Goal: Contribute content: Contribute content

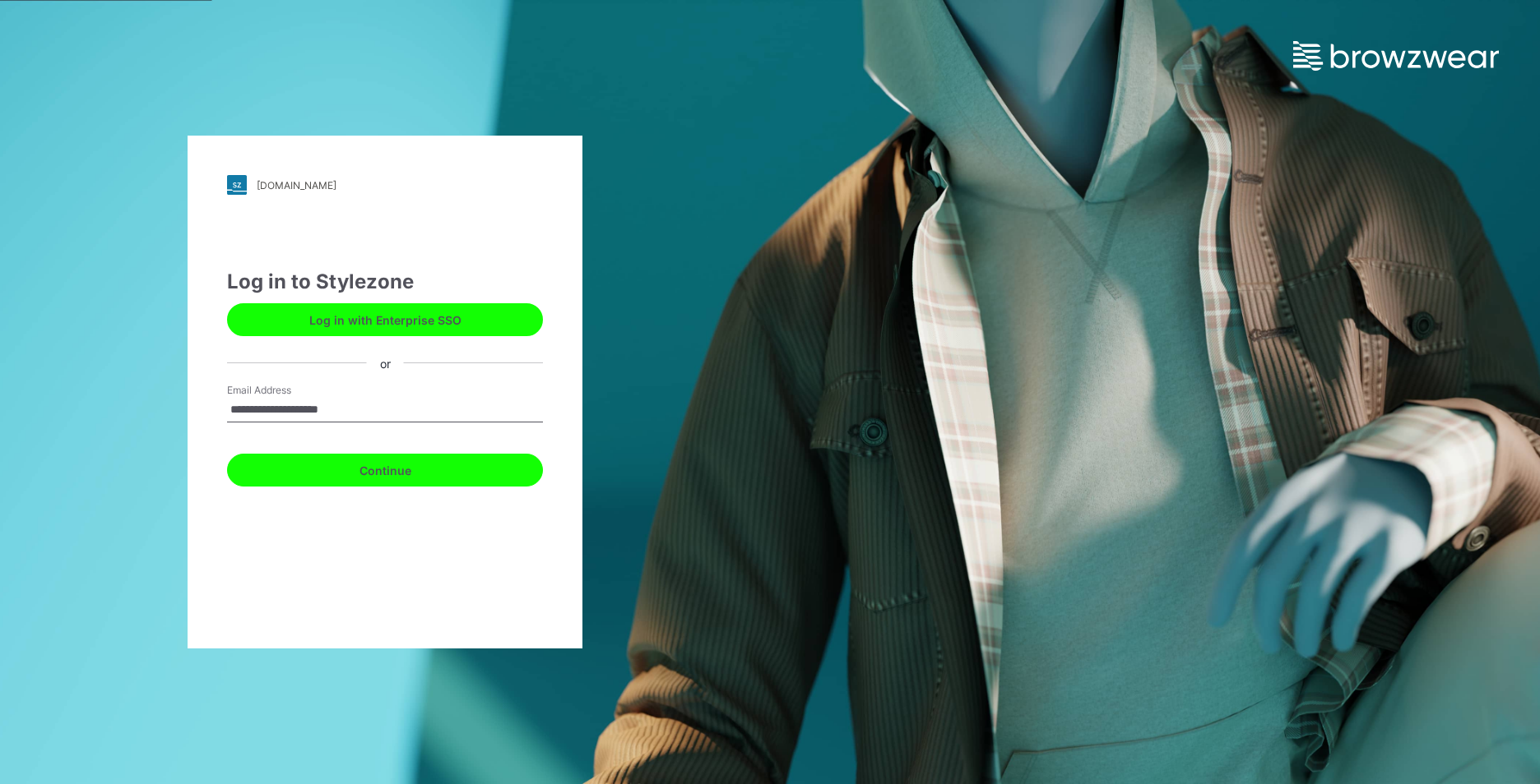
click at [420, 471] on button "Continue" at bounding box center [385, 470] width 315 height 33
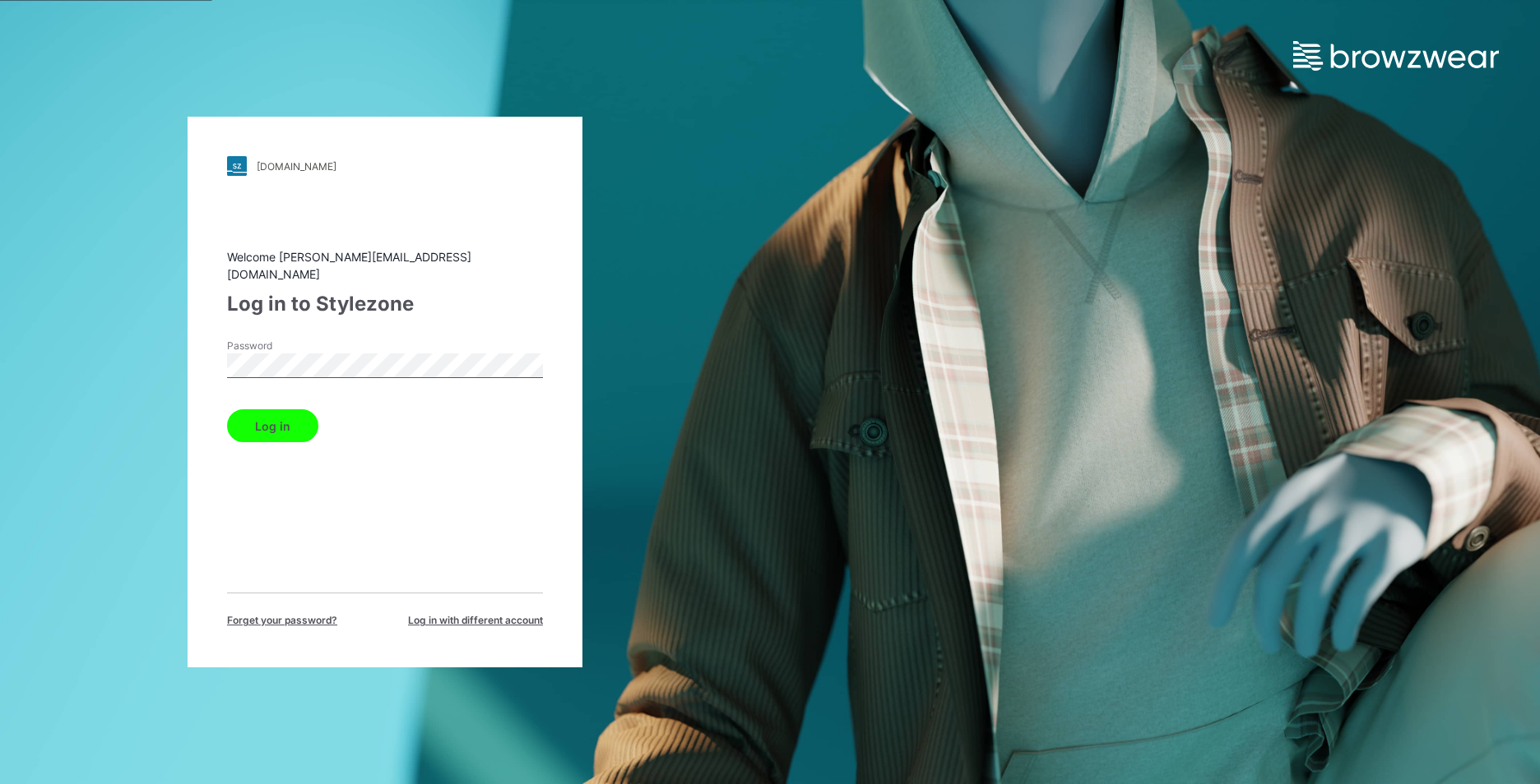
click at [287, 416] on button "Log in" at bounding box center [272, 426] width 91 height 33
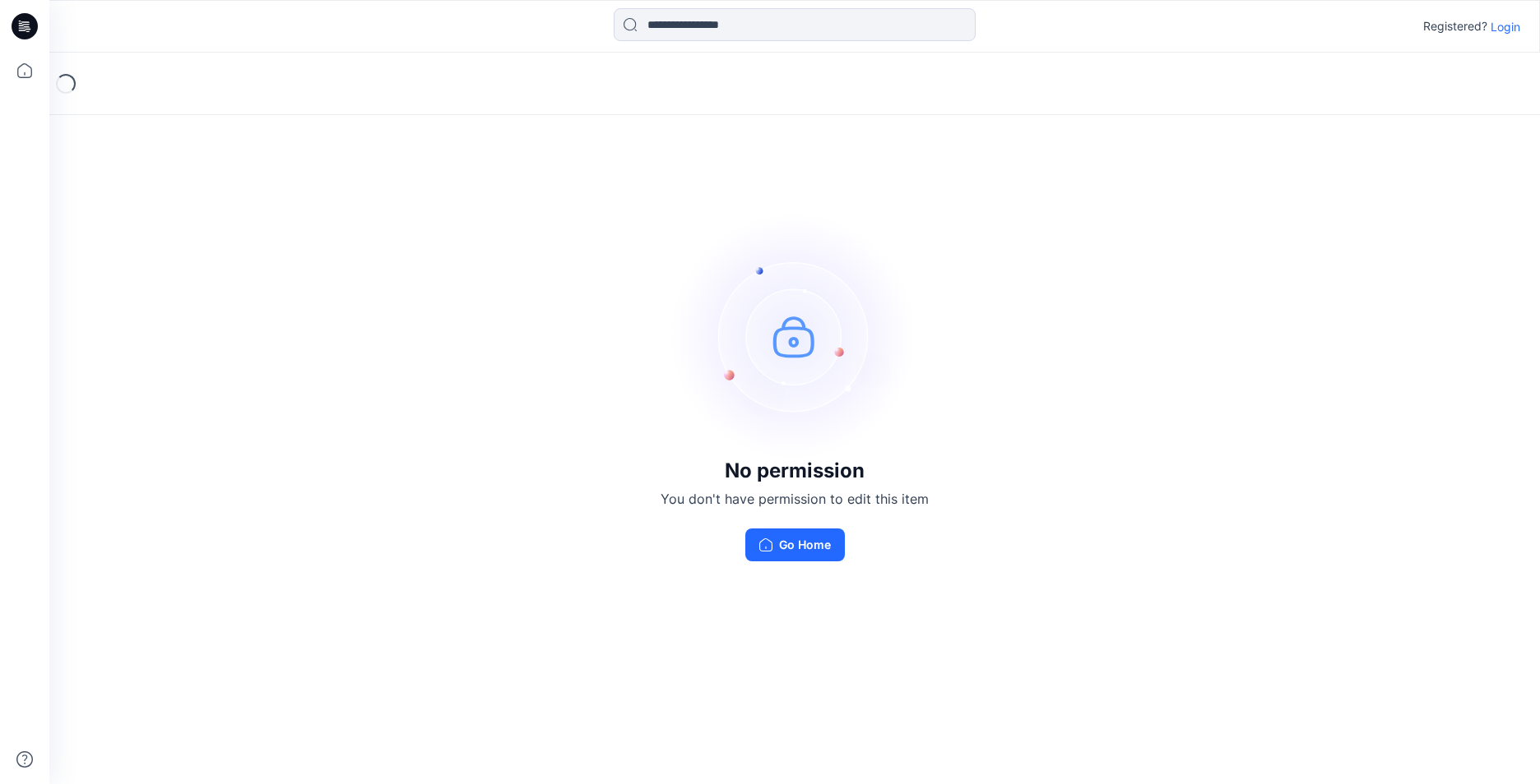
click at [921, 640] on div "No permission You don't have permission to edit this item Go Home" at bounding box center [794, 387] width 1490 height 669
click at [818, 552] on button "Go Home" at bounding box center [795, 545] width 100 height 33
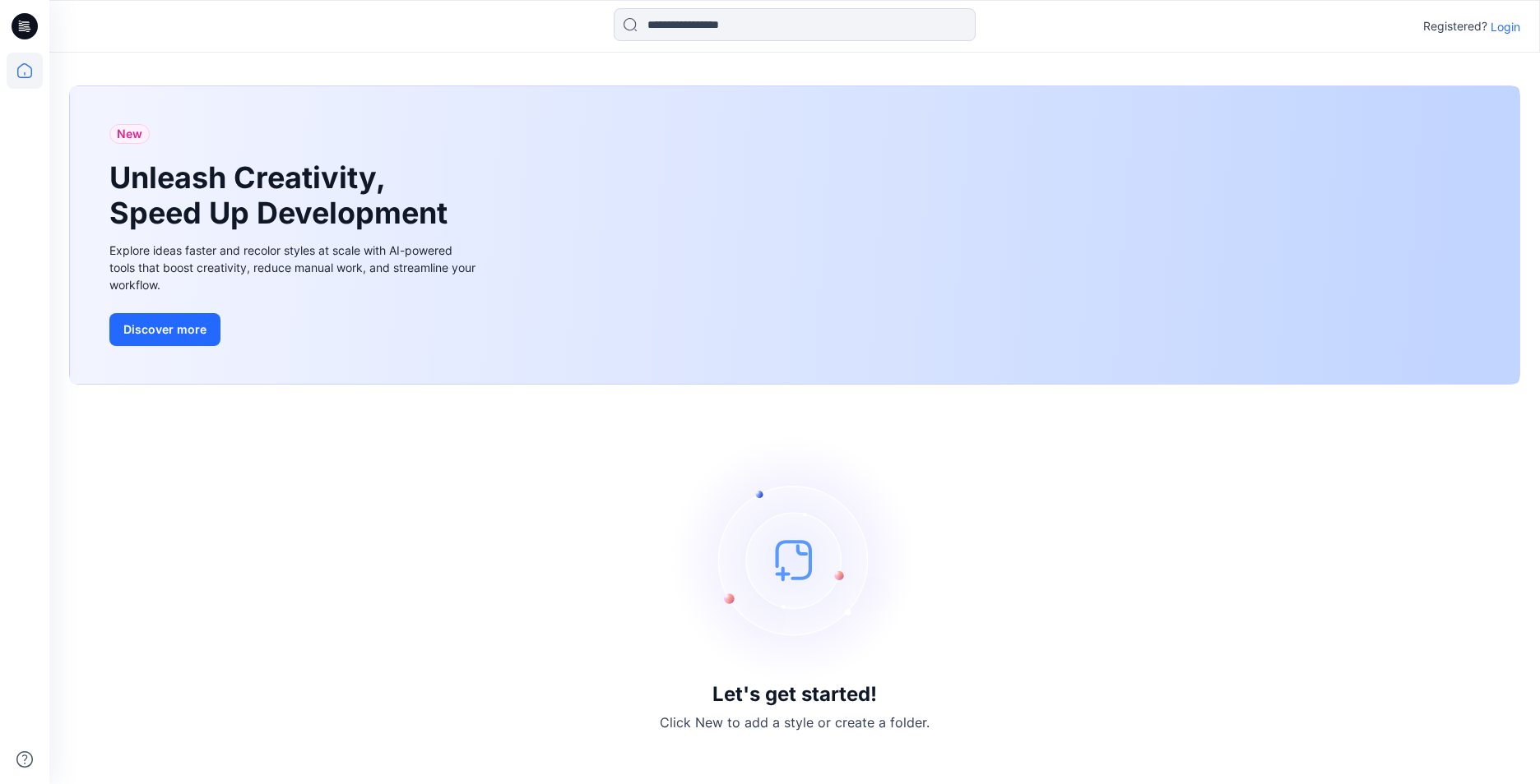
click at [31, 30] on icon at bounding box center [24, 26] width 26 height 26
click at [1510, 31] on p "Login" at bounding box center [1505, 26] width 30 height 17
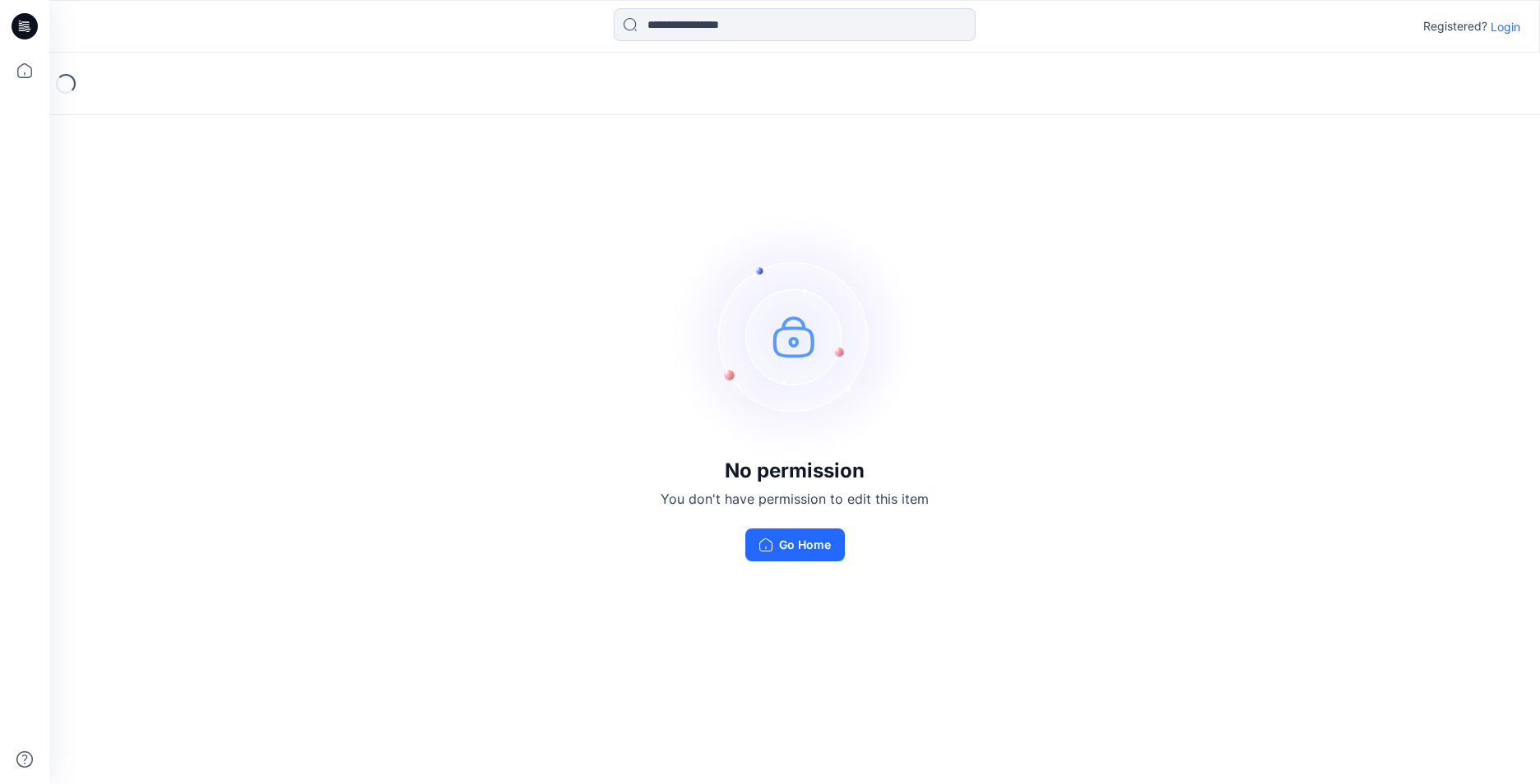
click at [1497, 28] on p "Login" at bounding box center [1505, 26] width 30 height 17
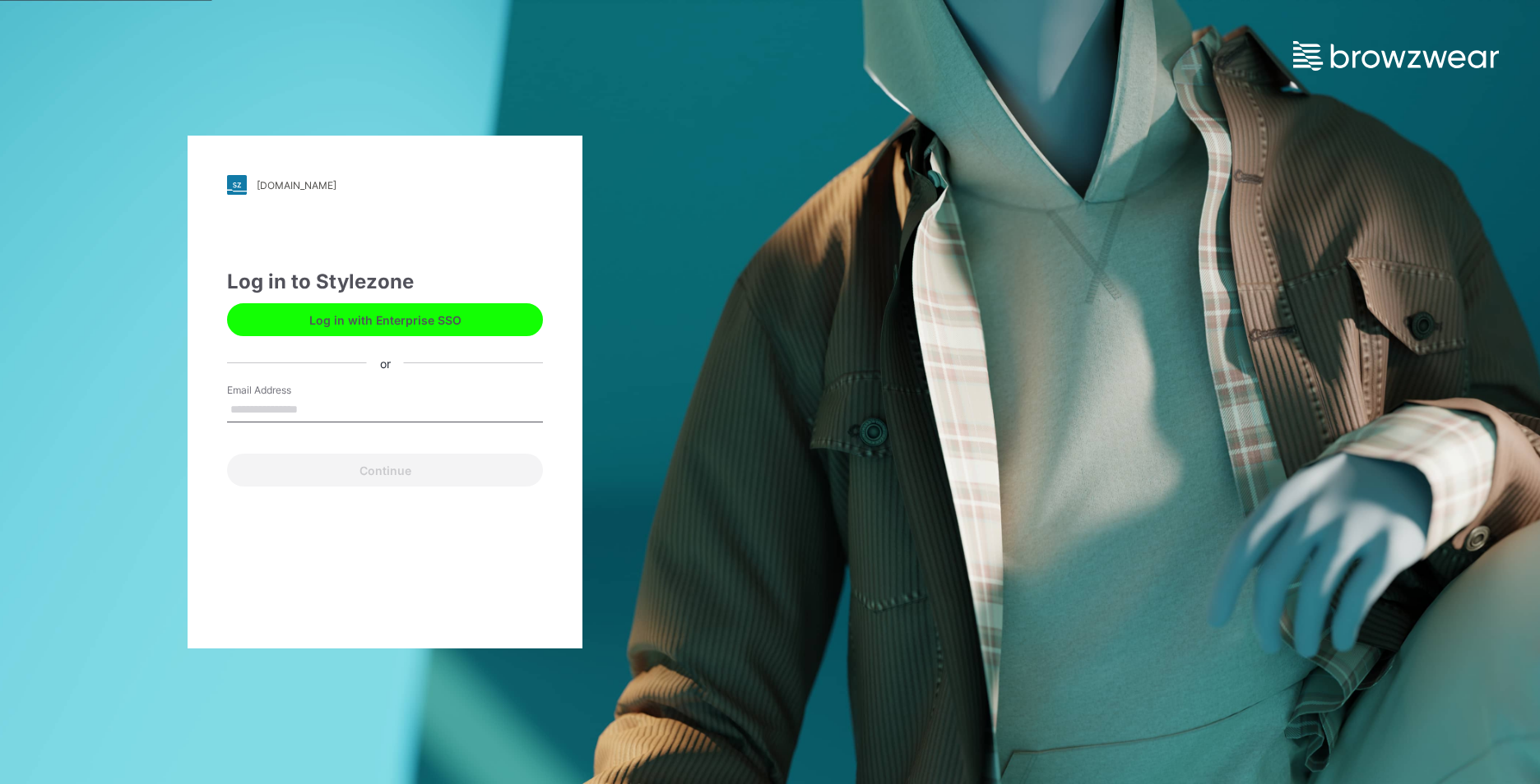
click at [340, 402] on input "Email Address" at bounding box center [385, 410] width 315 height 24
click at [334, 409] on input "Email Address" at bounding box center [385, 410] width 315 height 24
type input "**********"
click at [458, 468] on button "Continue" at bounding box center [385, 470] width 315 height 33
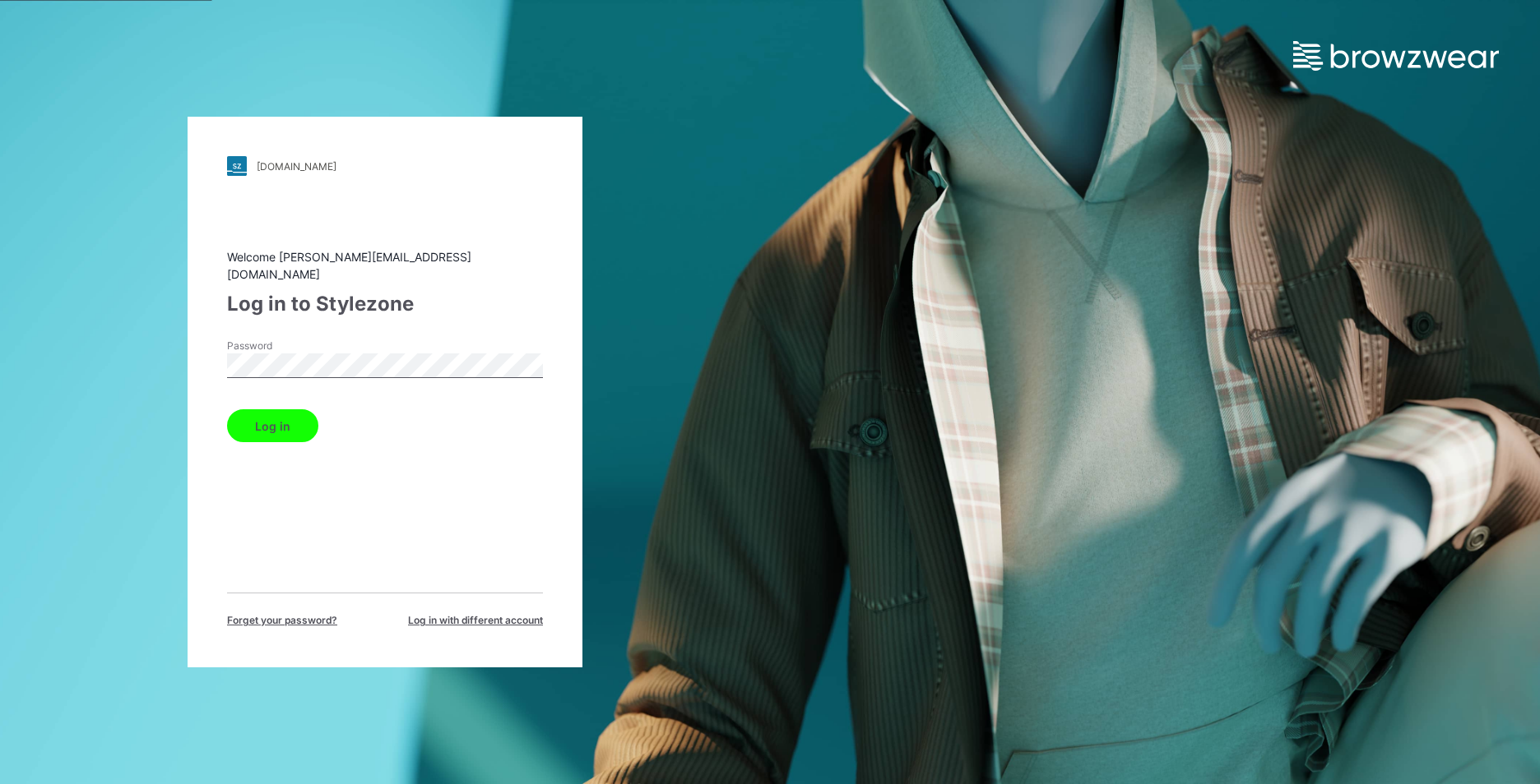
click at [304, 427] on button "Log in" at bounding box center [272, 426] width 91 height 33
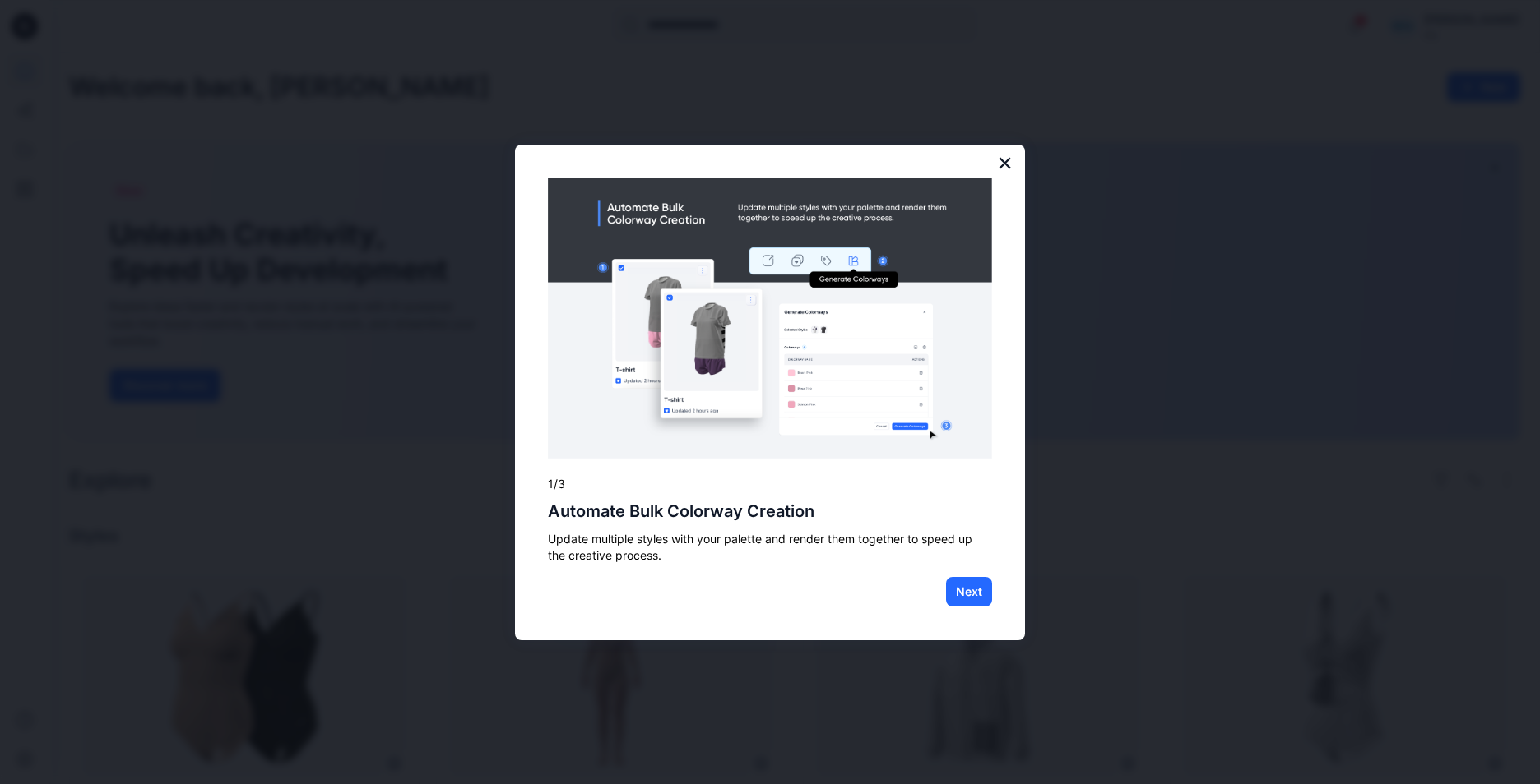
click at [1010, 159] on button "×" at bounding box center [1004, 162] width 16 height 26
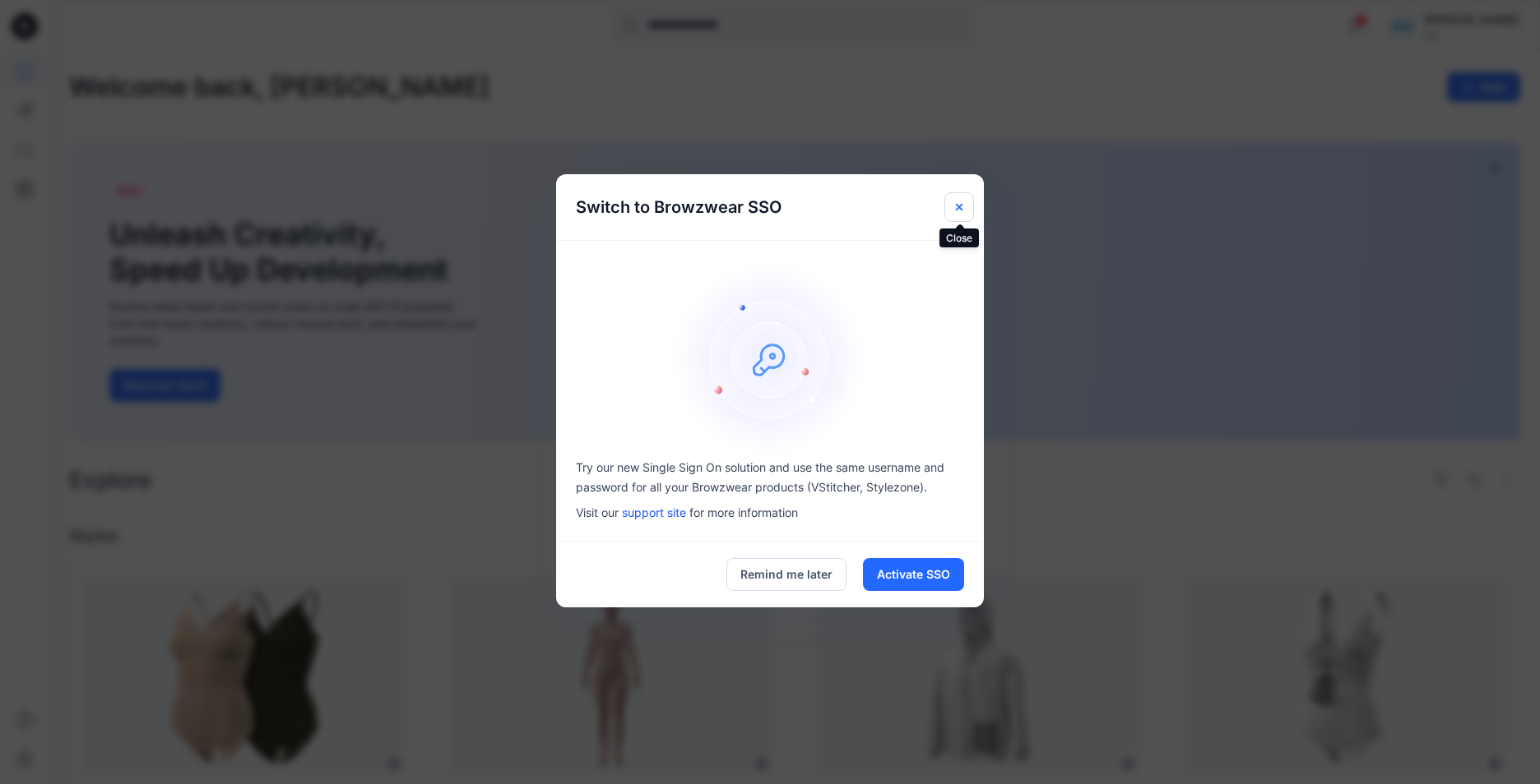
click at [966, 203] on button "Close" at bounding box center [958, 207] width 30 height 30
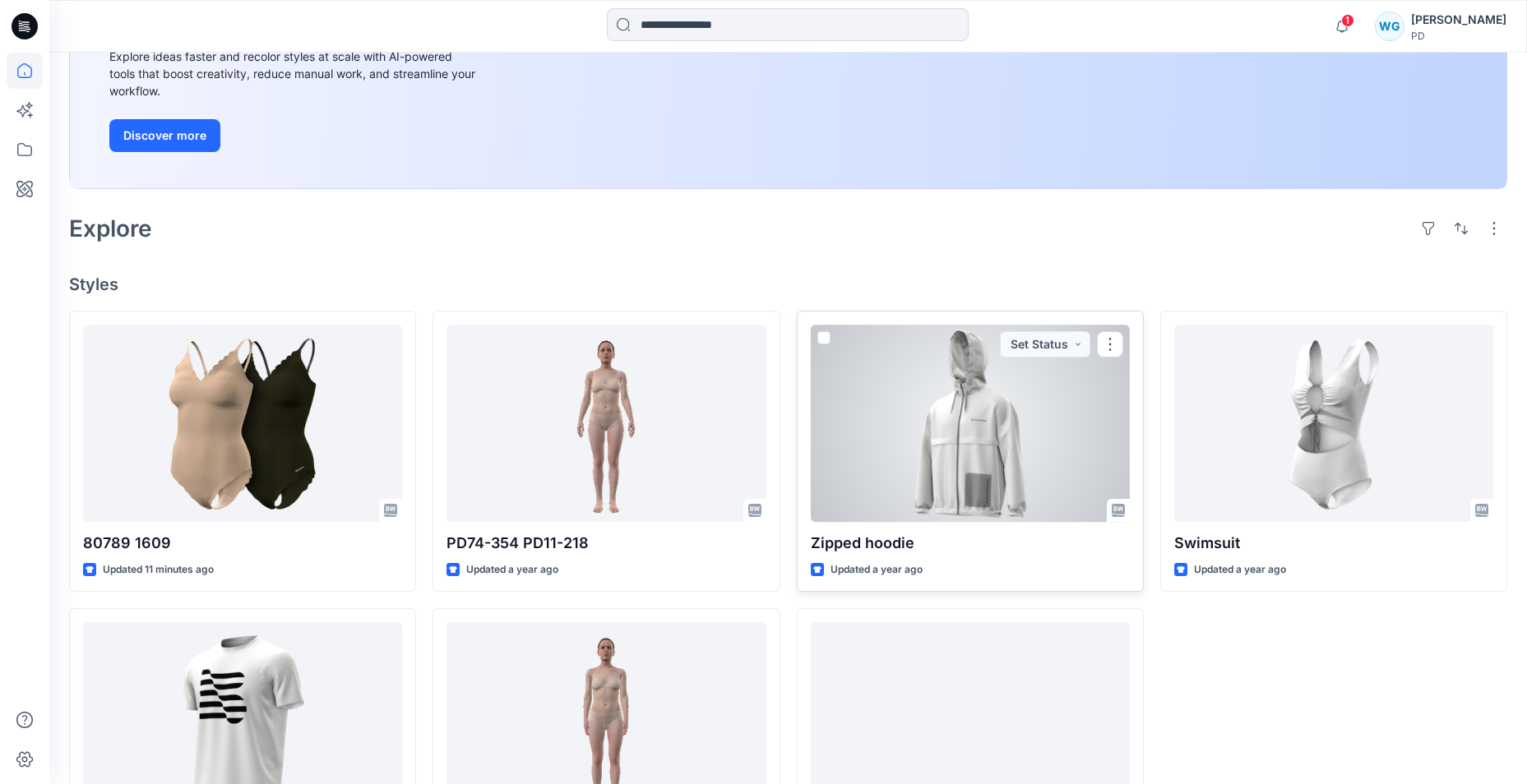
scroll to position [329, 0]
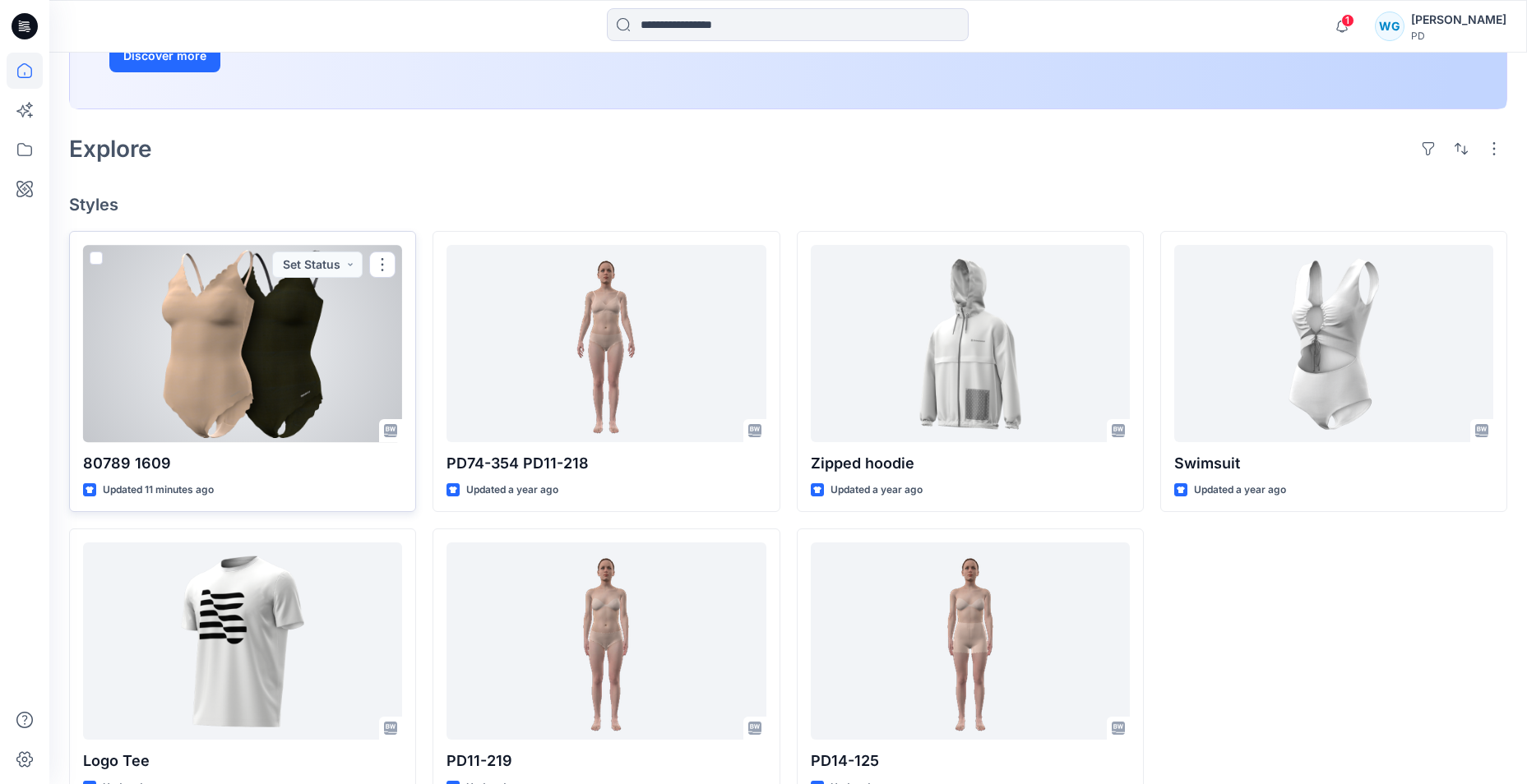
click at [293, 356] on div at bounding box center [242, 343] width 319 height 196
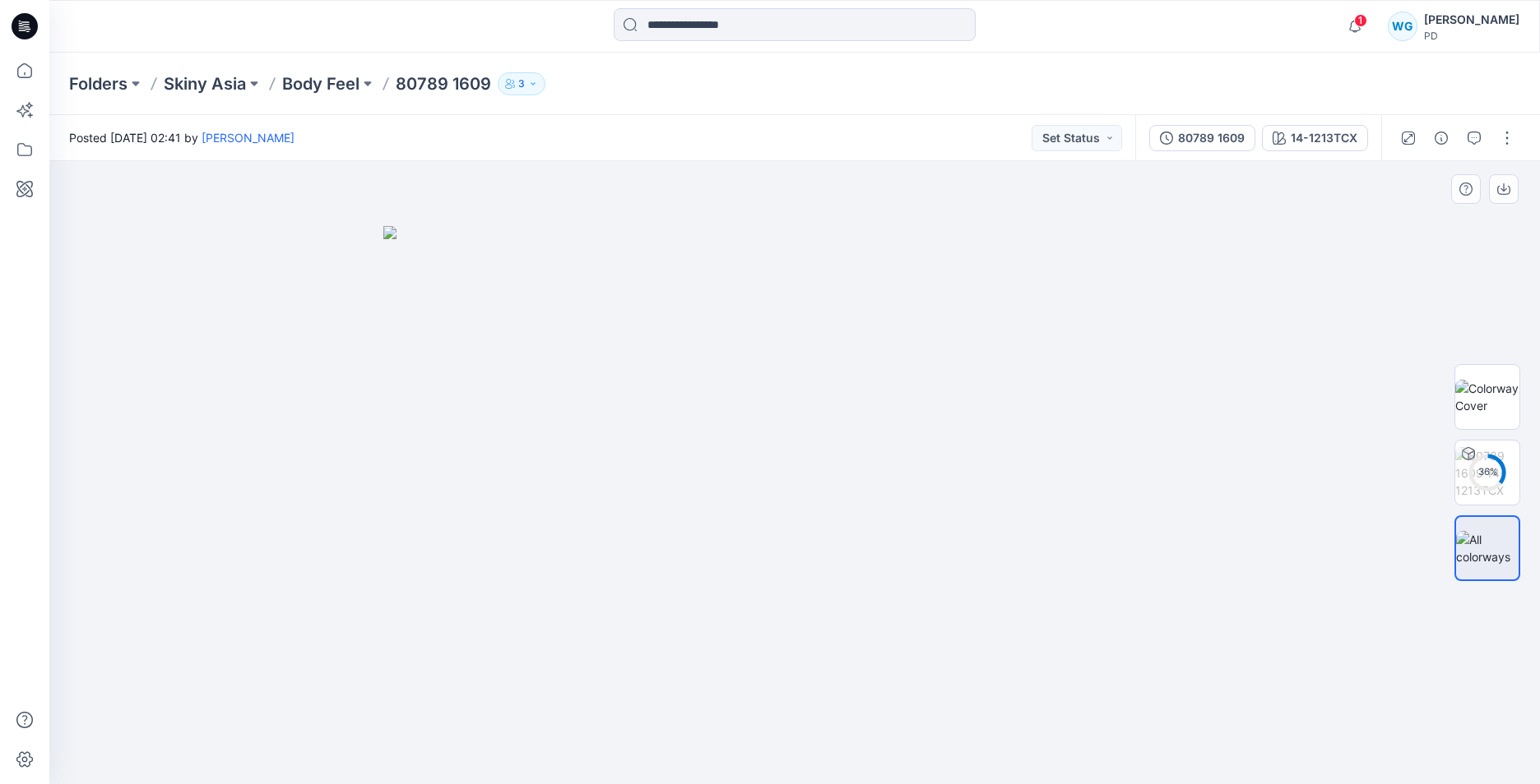
click at [913, 416] on img at bounding box center [794, 505] width 822 height 558
click at [1502, 142] on button "button" at bounding box center [1506, 137] width 26 height 26
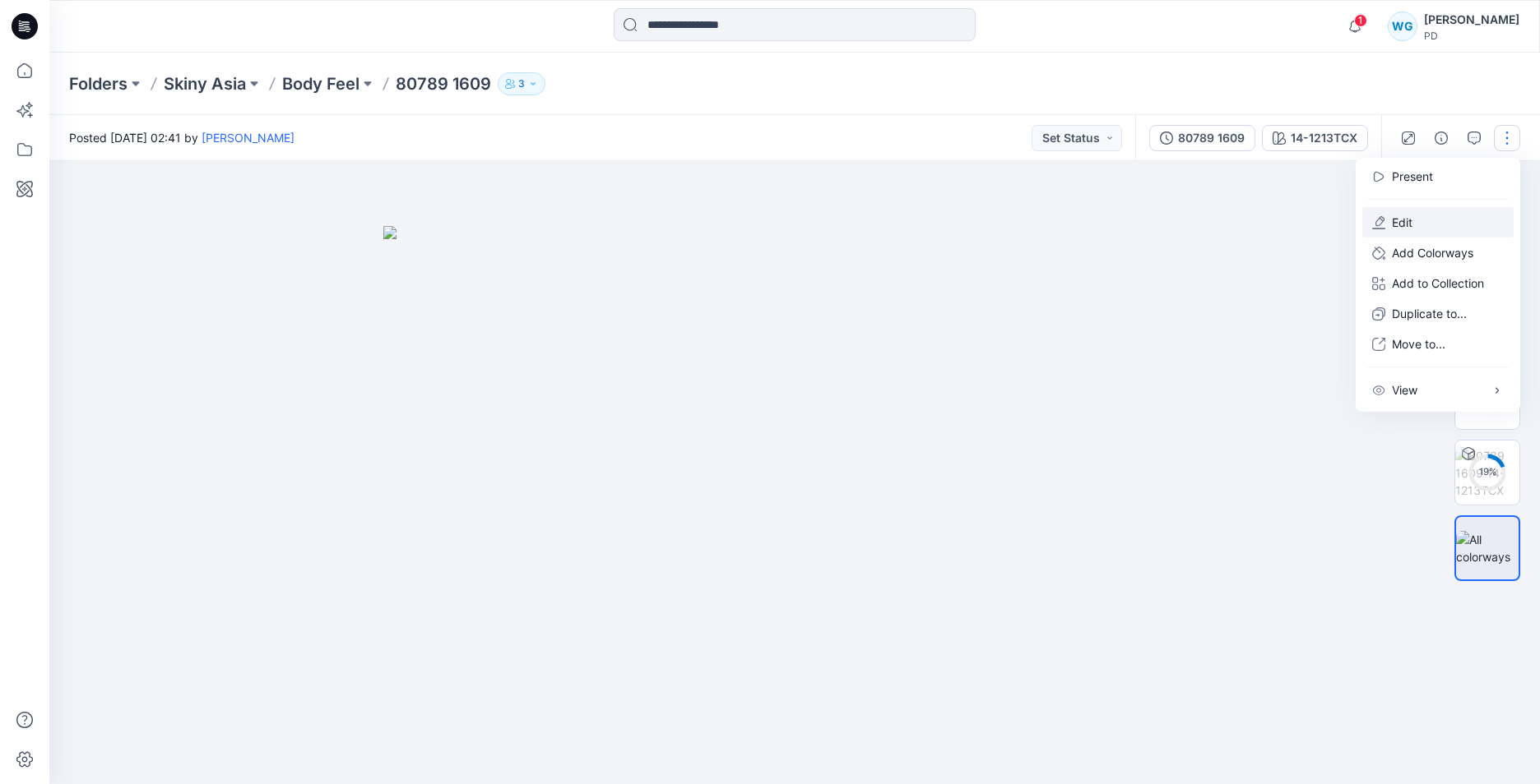
click at [1405, 228] on p "Edit" at bounding box center [1402, 223] width 20 height 17
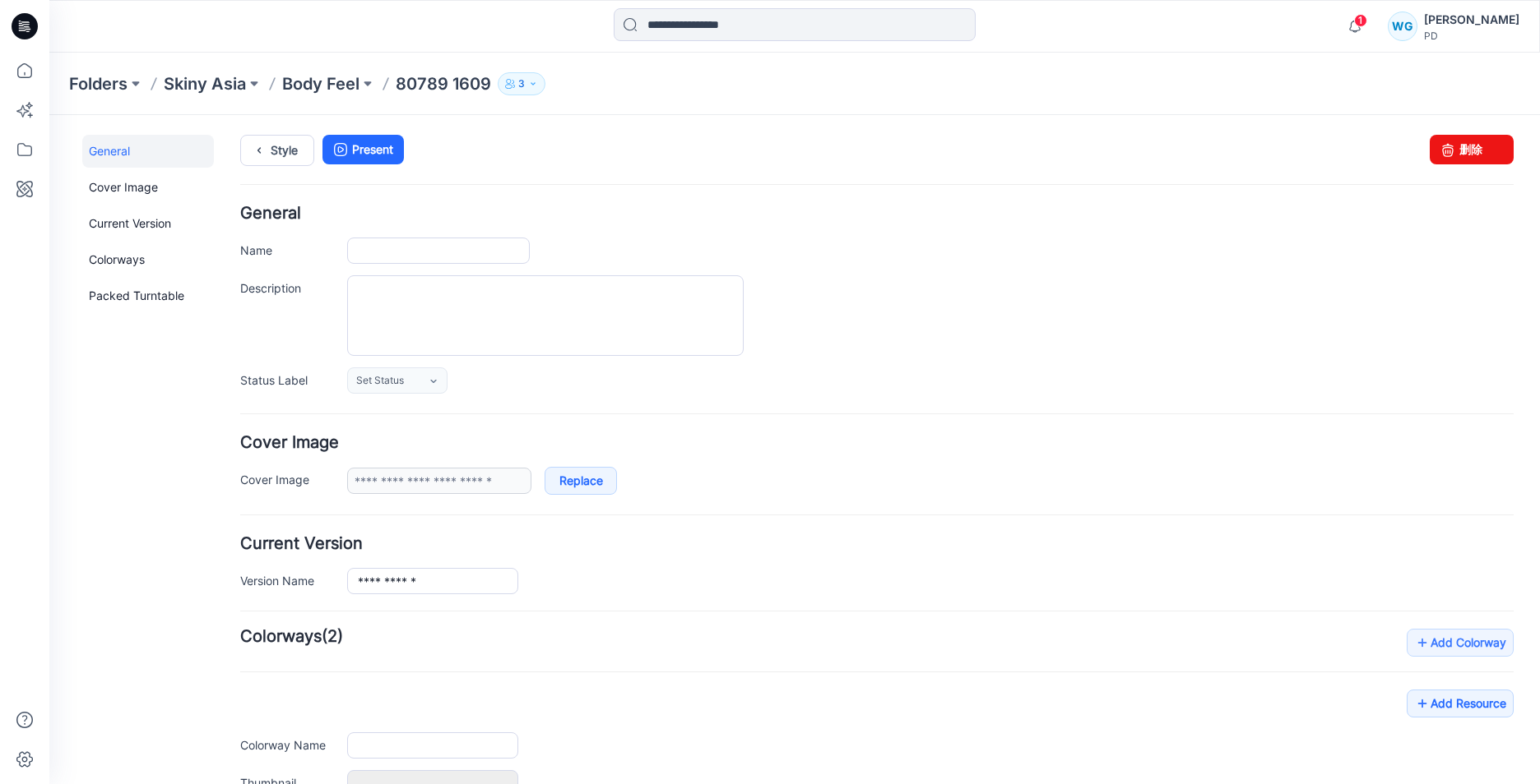
type input "**********"
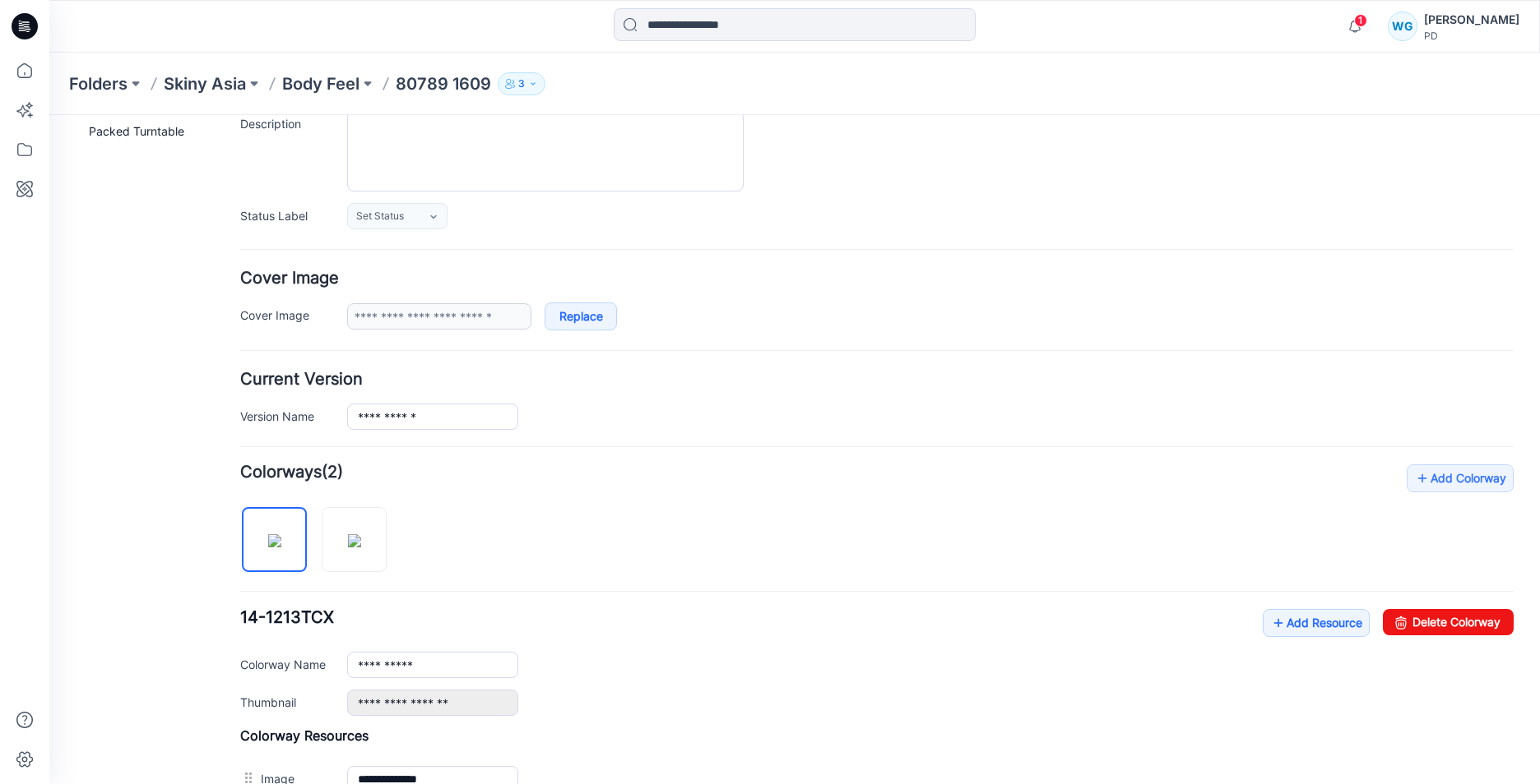
scroll to position [405, 0]
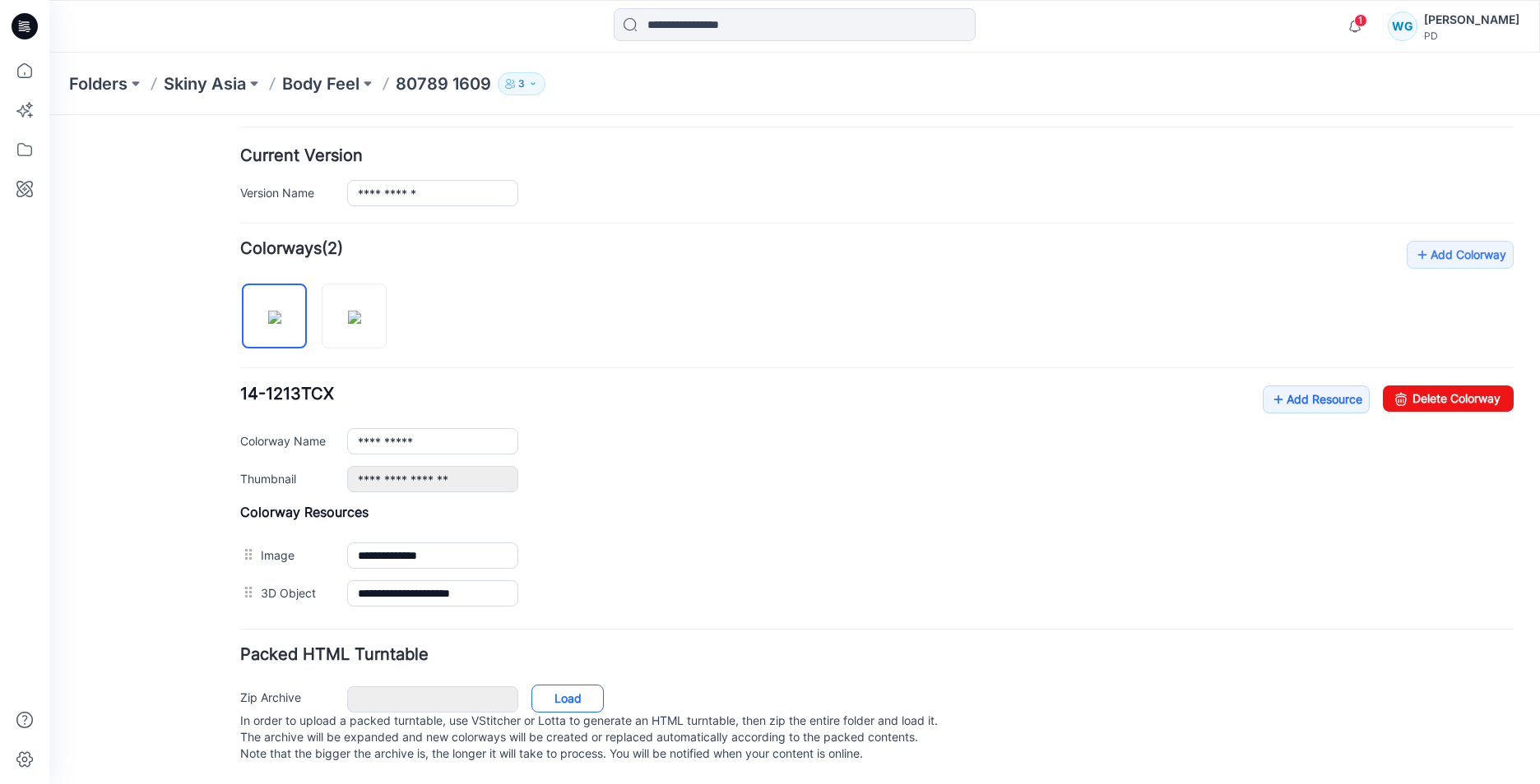
click at [569, 685] on link "Load" at bounding box center [568, 698] width 73 height 28
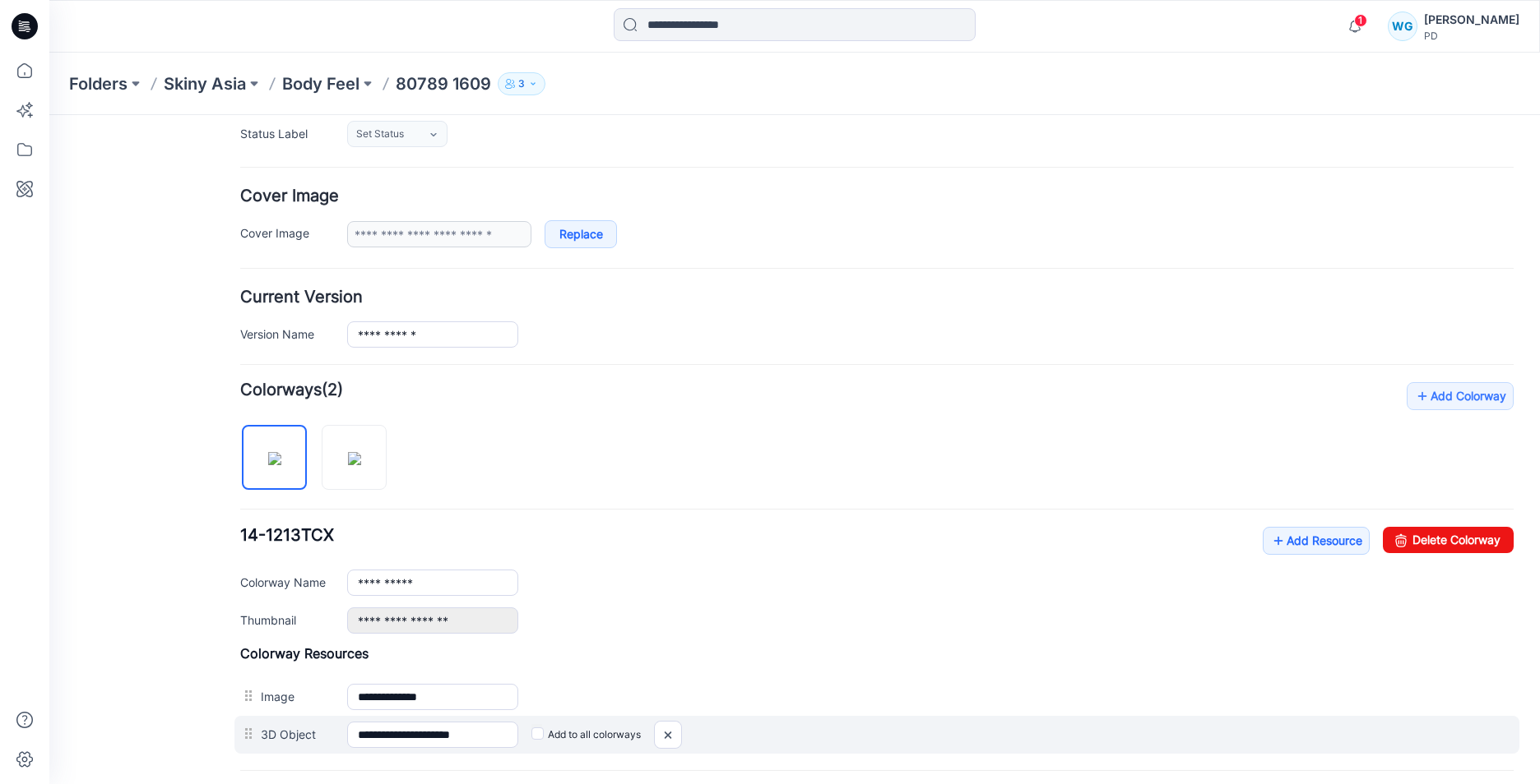
scroll to position [240, 0]
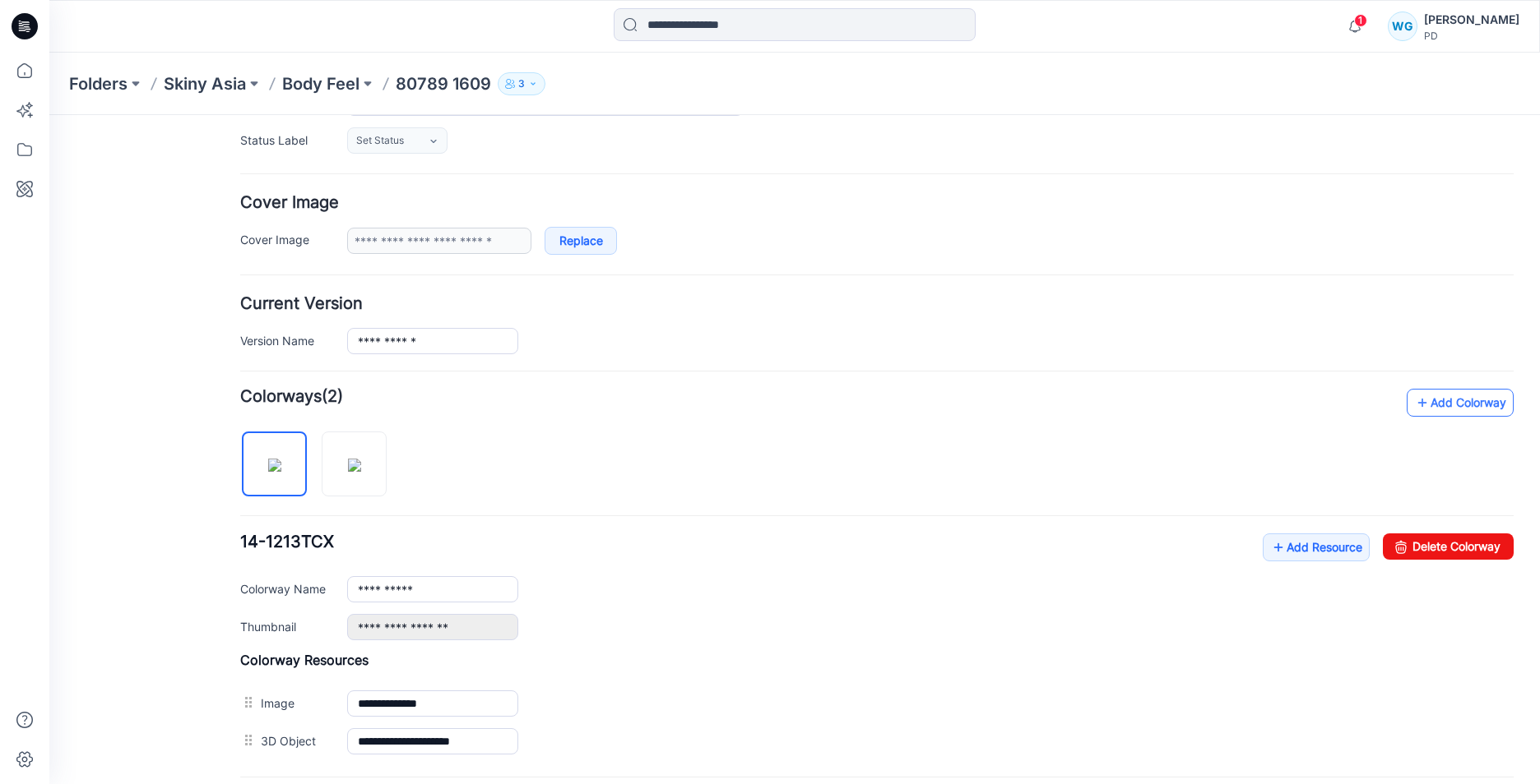
click at [1457, 405] on link "Add Colorway" at bounding box center [1460, 402] width 107 height 28
type input "**********"
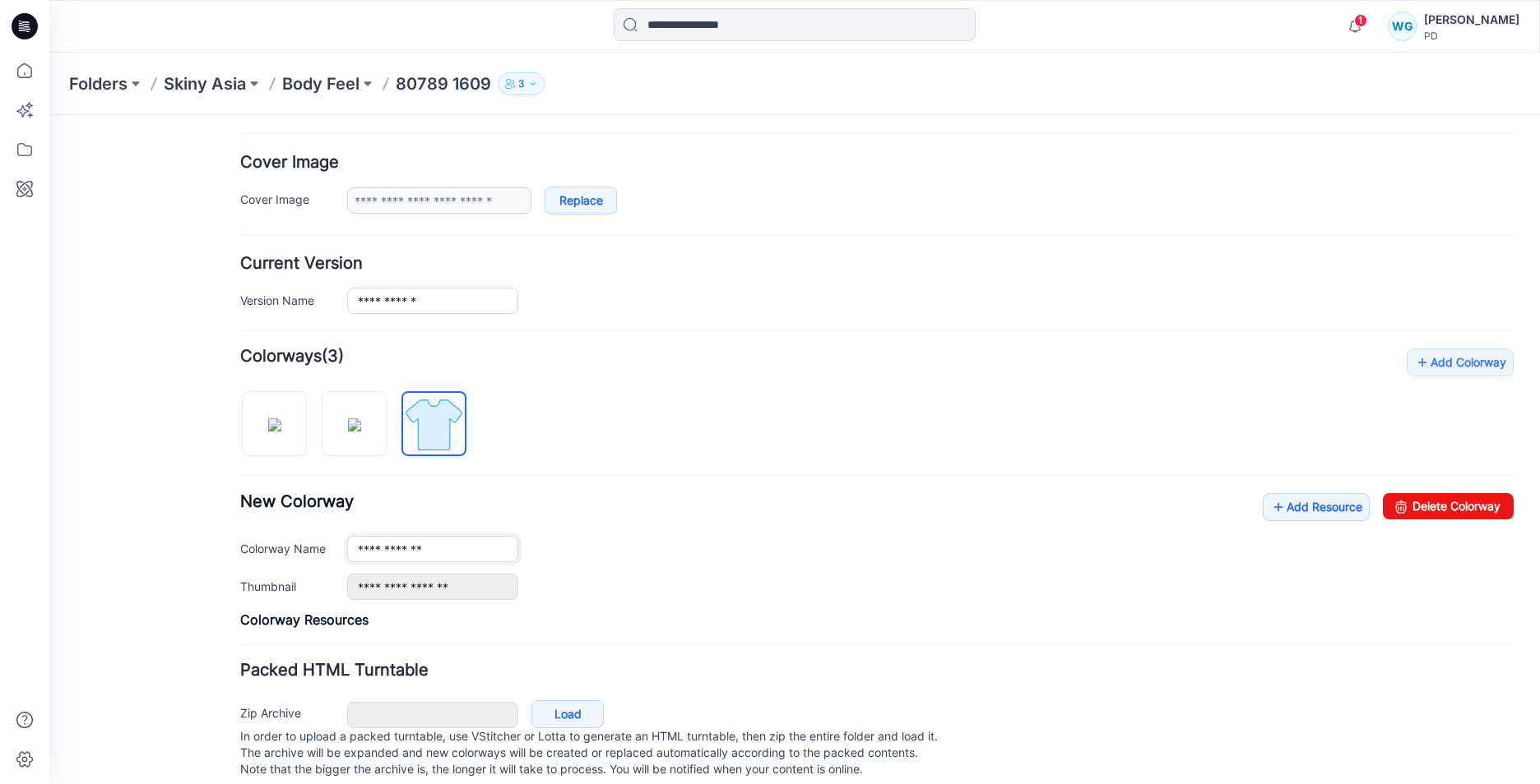
scroll to position [313, 0]
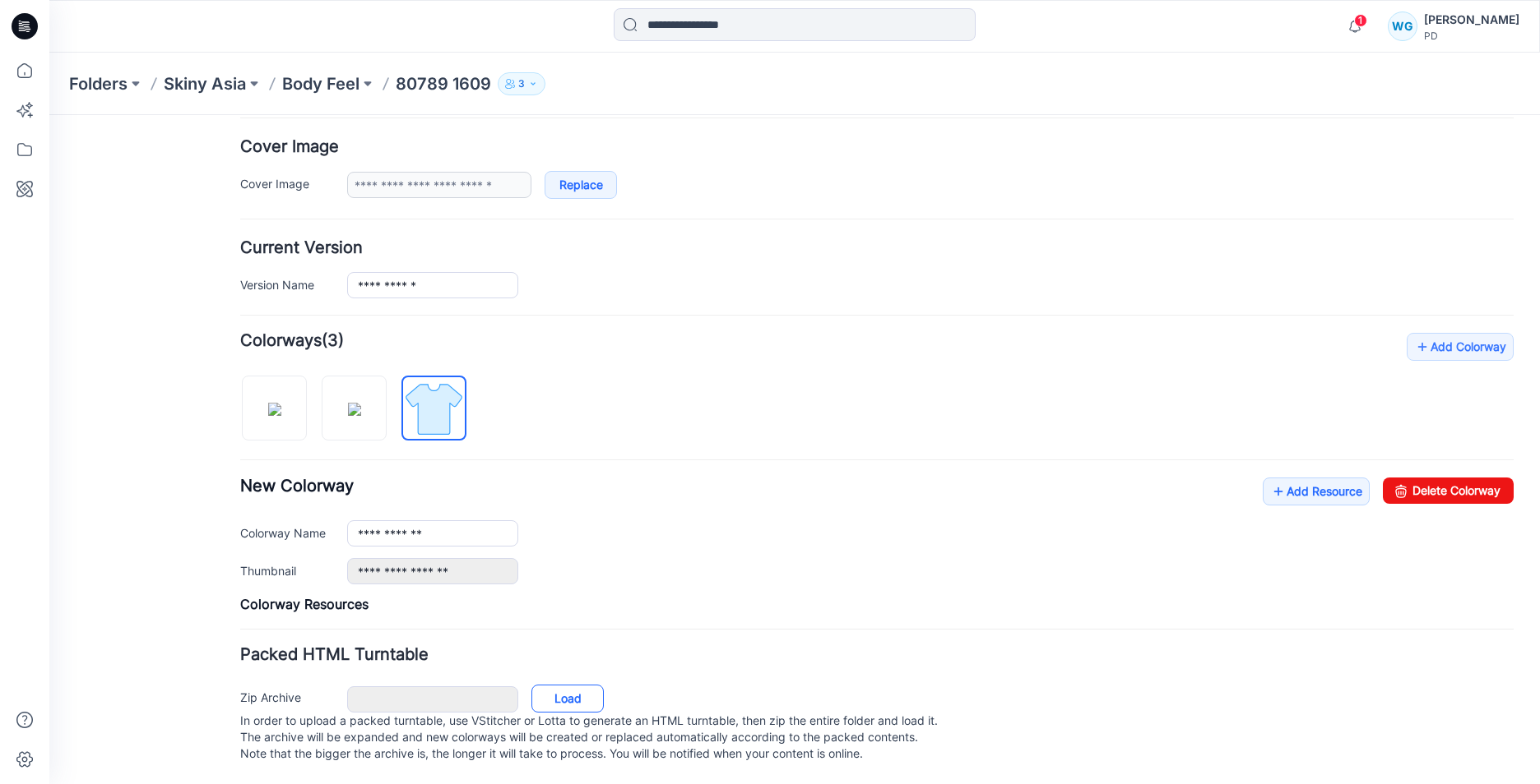
click at [578, 688] on link "Load" at bounding box center [568, 698] width 73 height 28
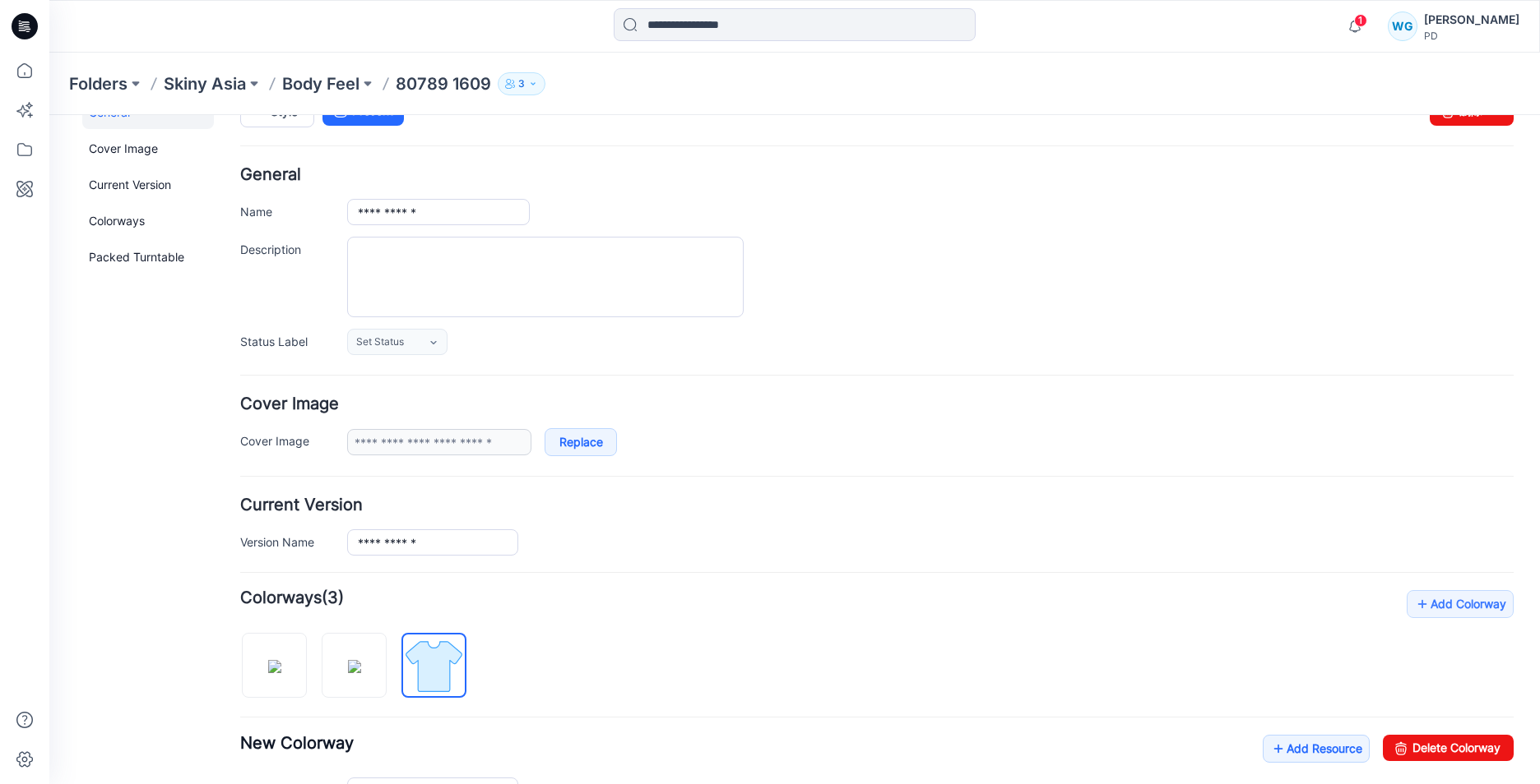
scroll to position [0, 0]
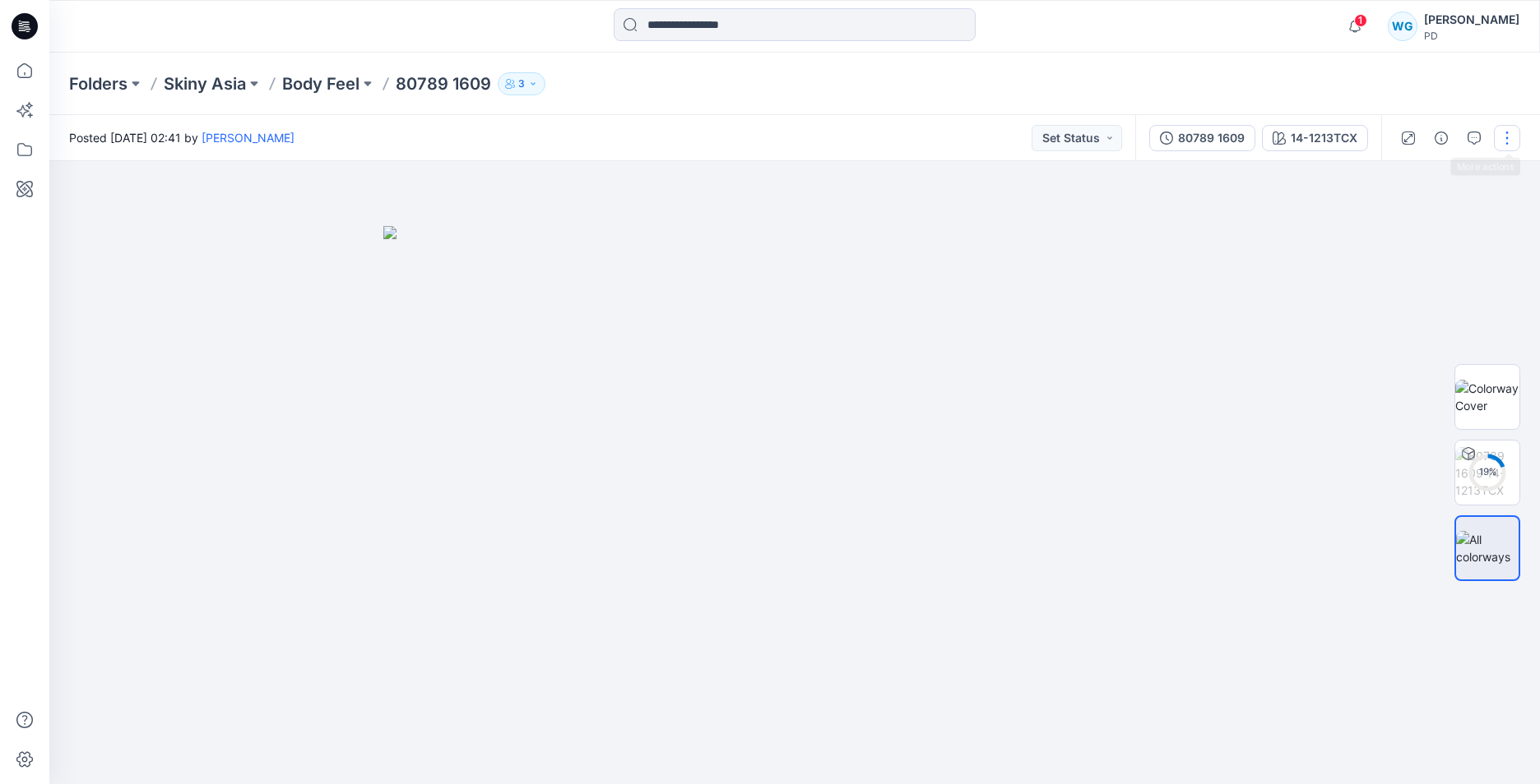
click at [1511, 139] on button "button" at bounding box center [1506, 137] width 26 height 26
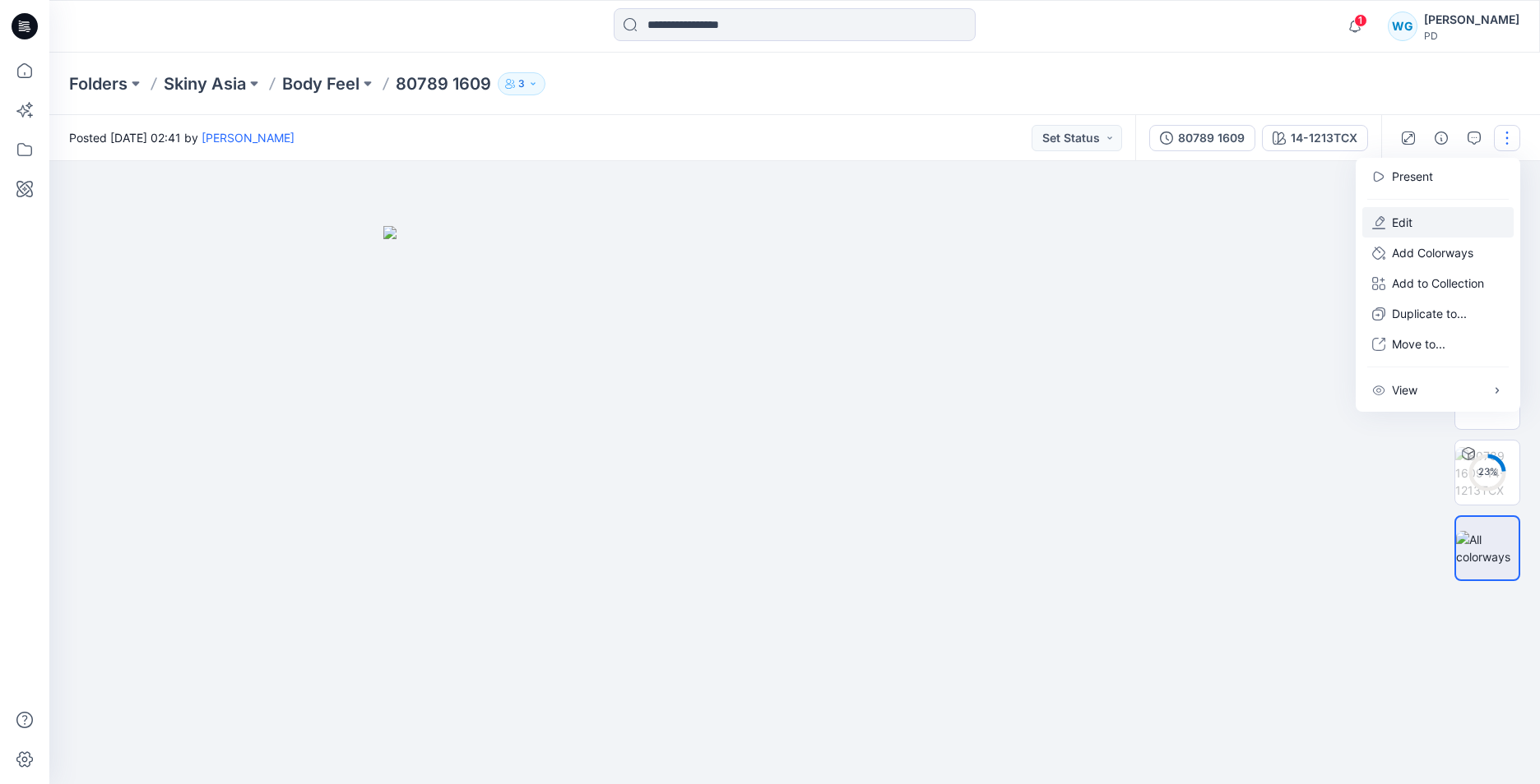
click at [1450, 227] on button "Edit" at bounding box center [1437, 223] width 151 height 30
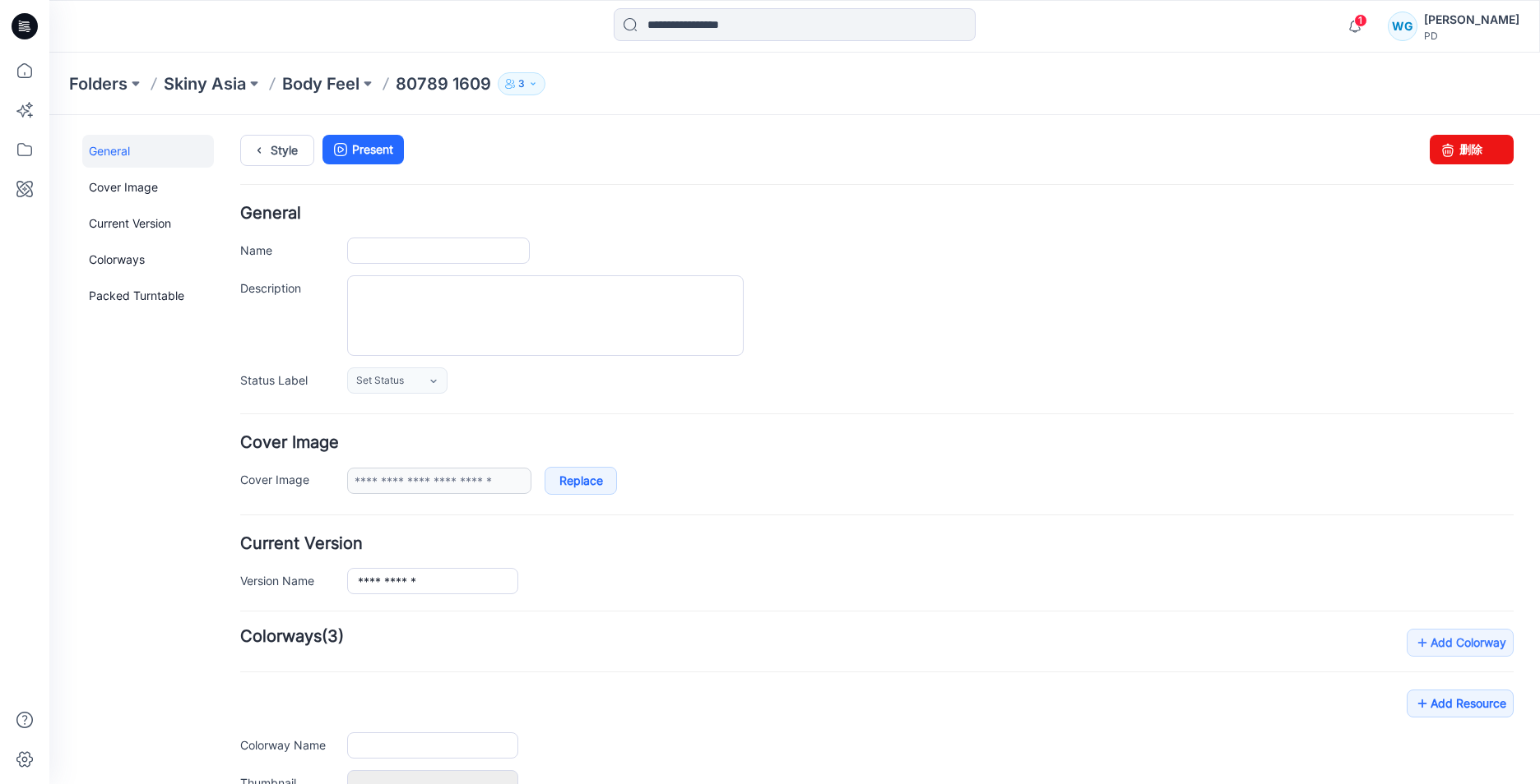
type input "**********"
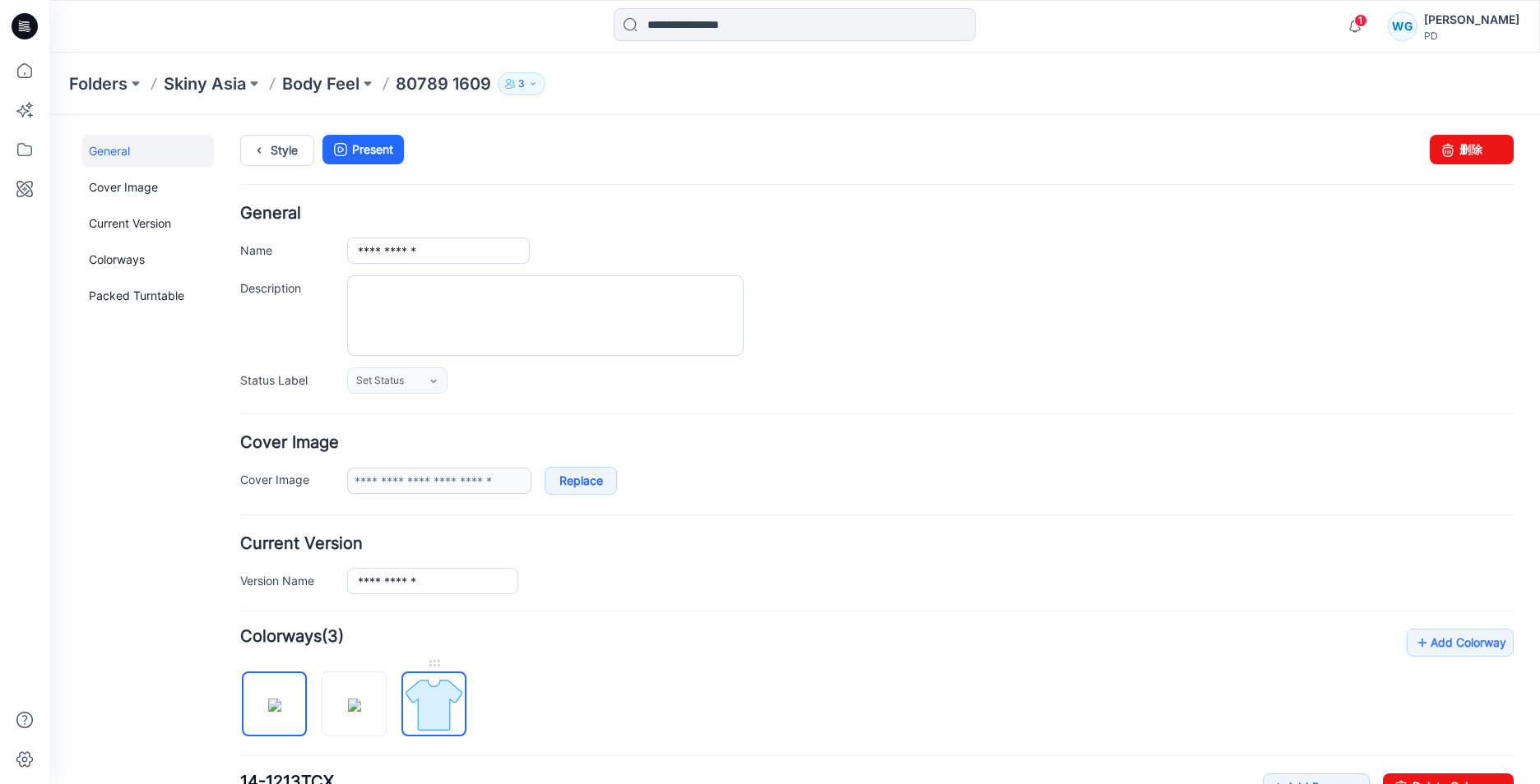
click at [426, 694] on img at bounding box center [433, 705] width 62 height 62
type input "**********"
click at [436, 691] on img at bounding box center [433, 705] width 62 height 62
click at [445, 694] on img at bounding box center [433, 705] width 62 height 62
click at [434, 719] on img at bounding box center [433, 705] width 62 height 62
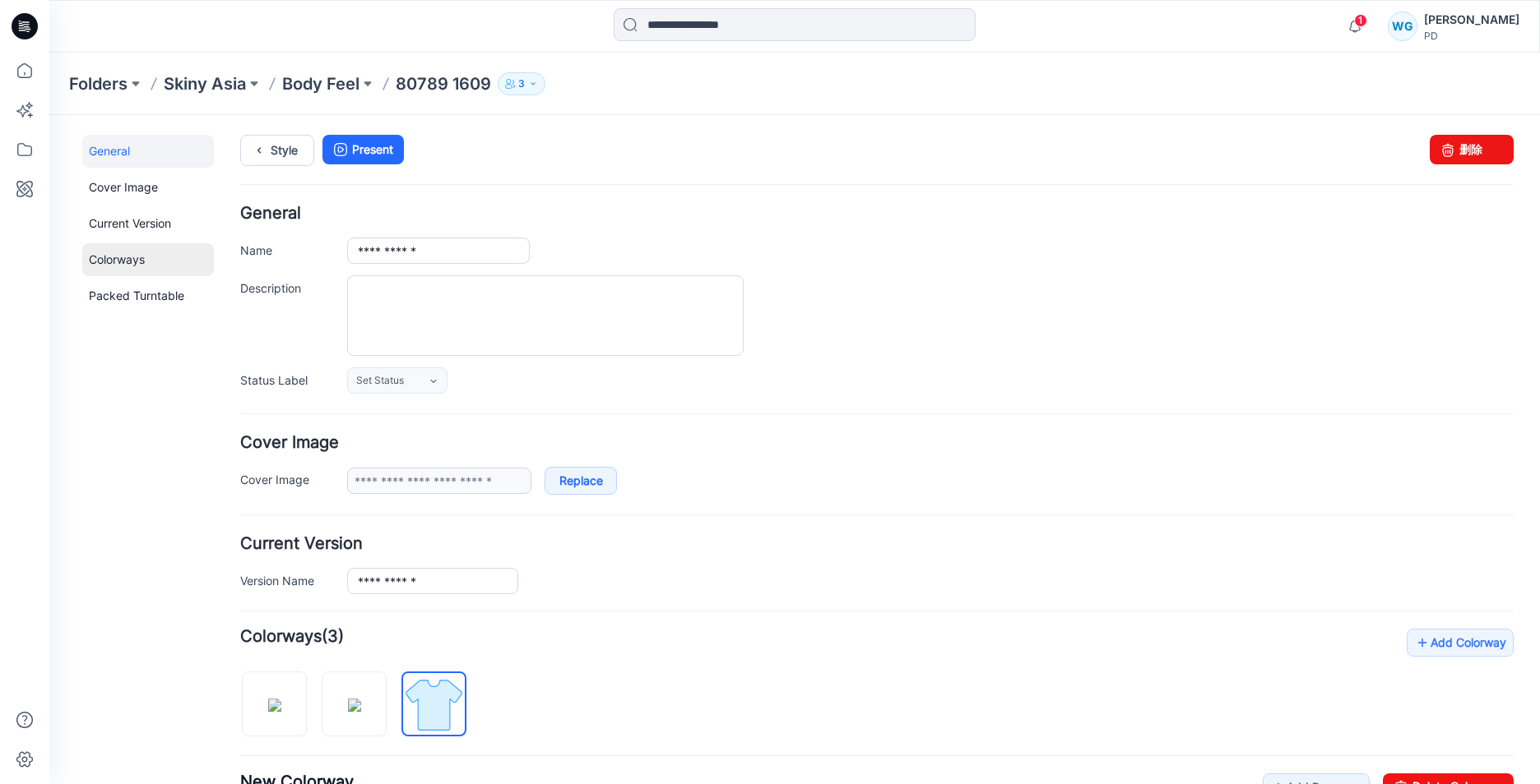
click at [164, 265] on link "Colorways" at bounding box center [148, 260] width 132 height 33
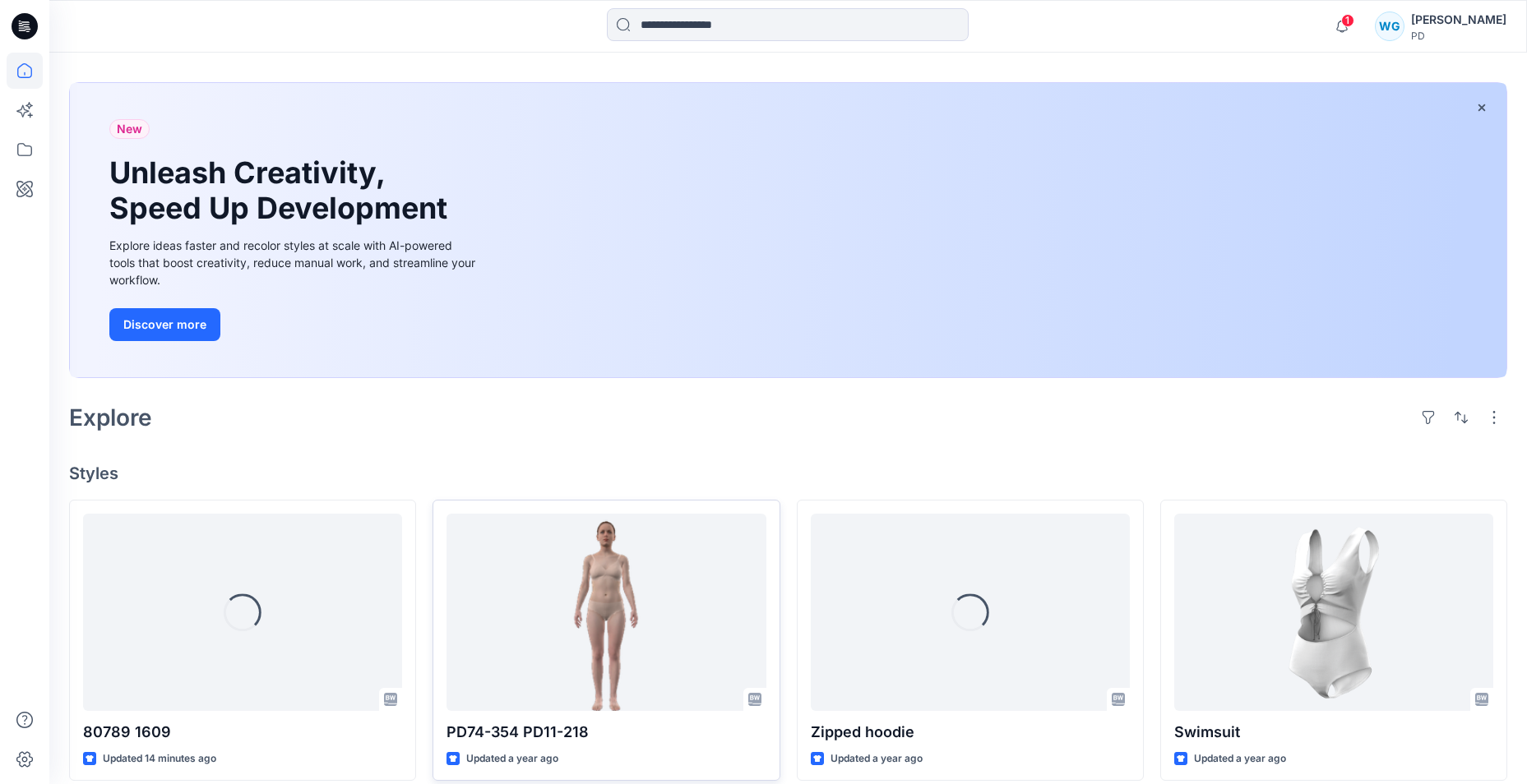
scroll to position [164, 0]
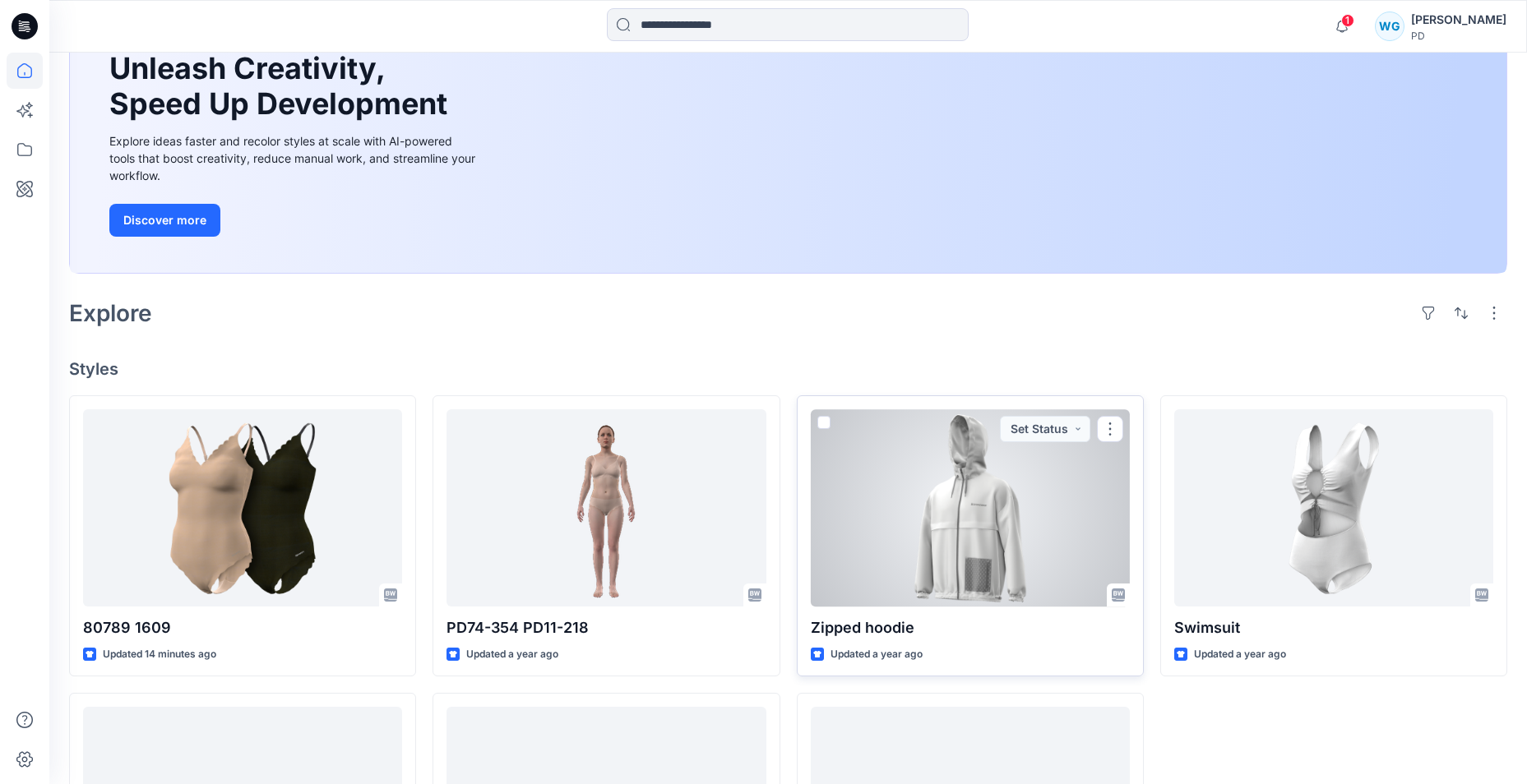
click at [981, 510] on div at bounding box center [971, 507] width 319 height 196
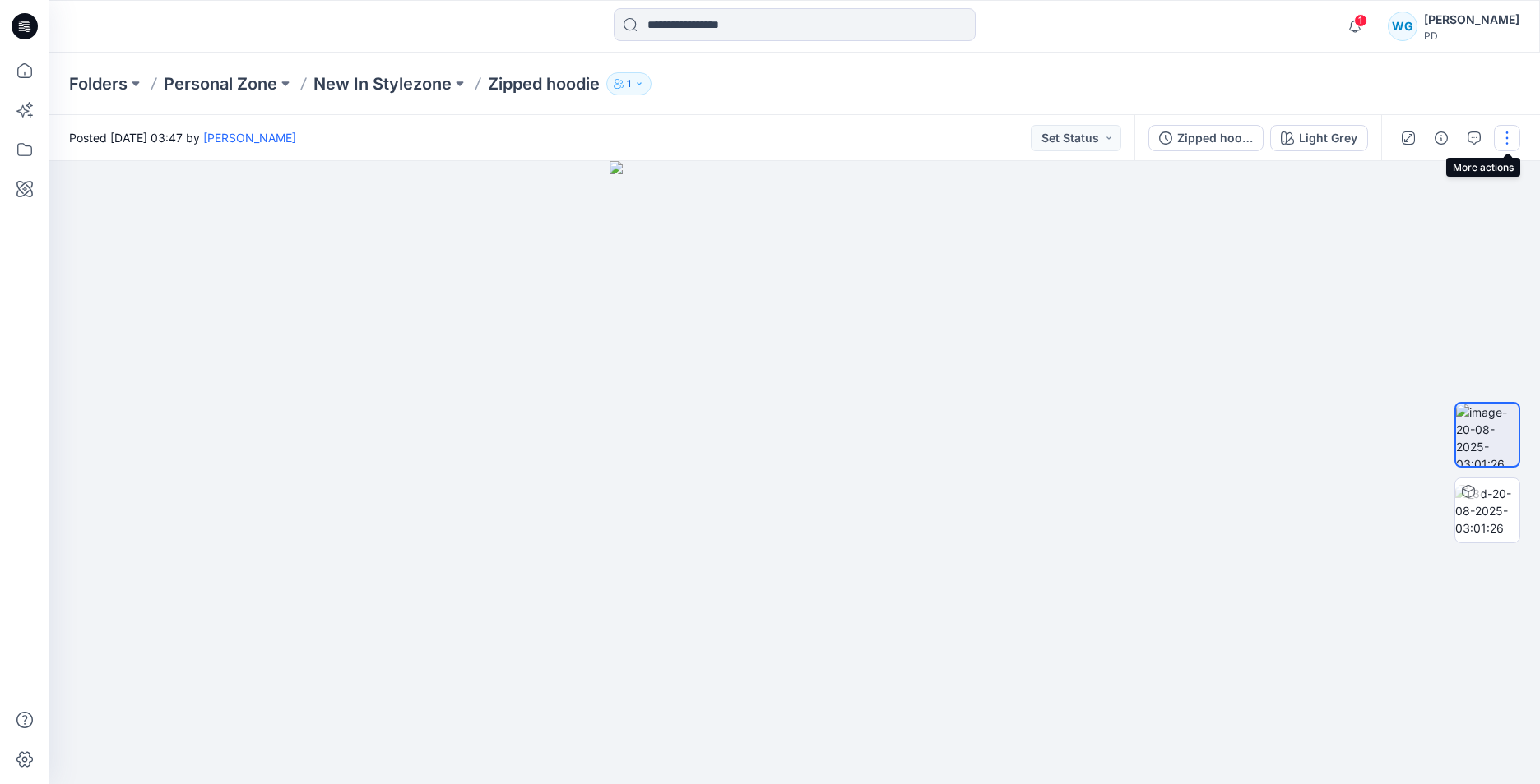
click at [1504, 142] on button "button" at bounding box center [1506, 137] width 26 height 26
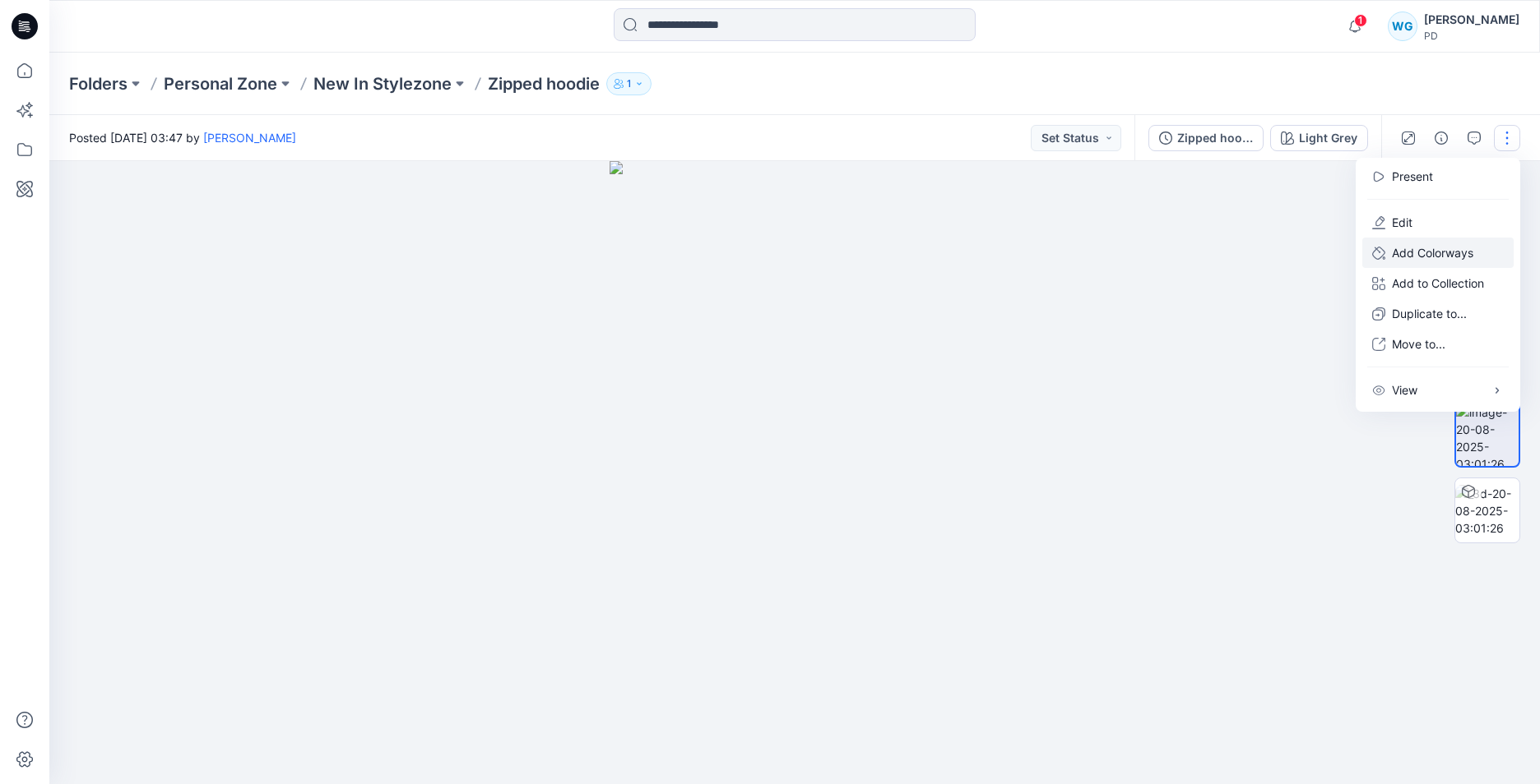
click at [1466, 249] on p "Add Colorways" at bounding box center [1432, 253] width 82 height 17
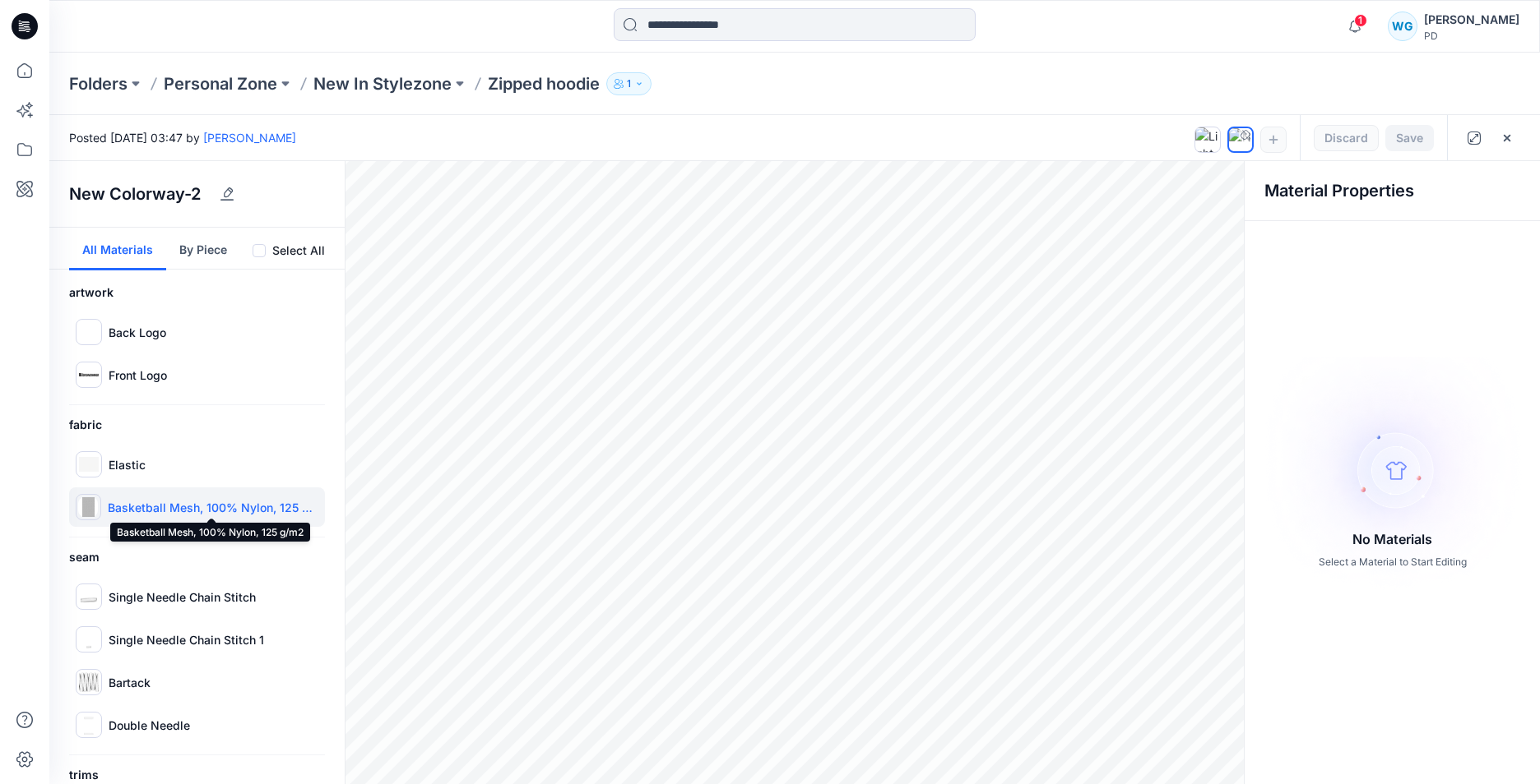
click at [201, 505] on p "Basketball Mesh, 100% Nylon, 125 g/m2" at bounding box center [213, 507] width 211 height 17
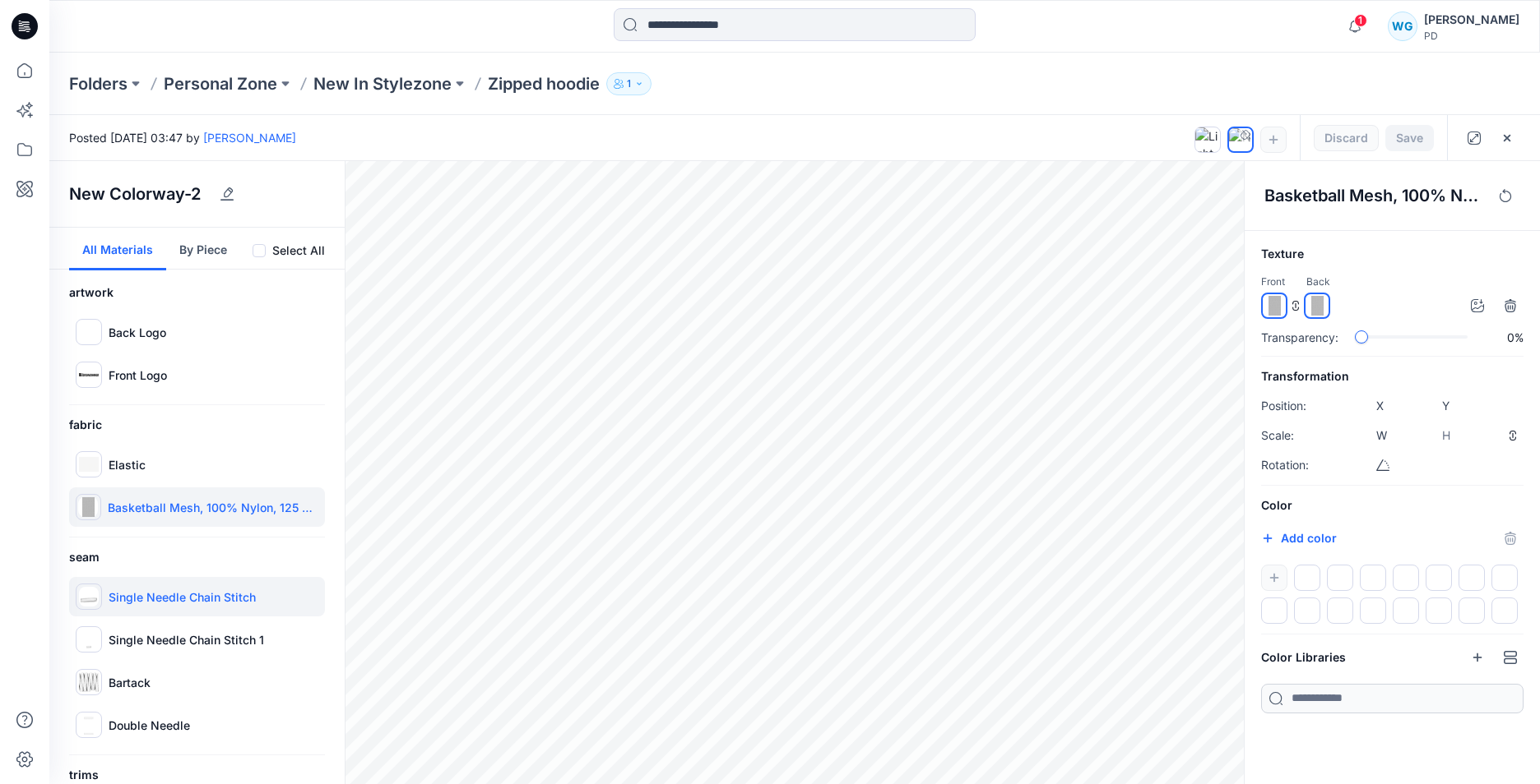
click at [186, 599] on p "Single Needle Chain Stitch" at bounding box center [182, 597] width 148 height 17
type input "*****"
click at [182, 636] on p "Single Needle Chain Stitch 1" at bounding box center [186, 640] width 155 height 17
click at [200, 595] on p "Single Needle Chain Stitch" at bounding box center [182, 597] width 148 height 17
type input "*****"
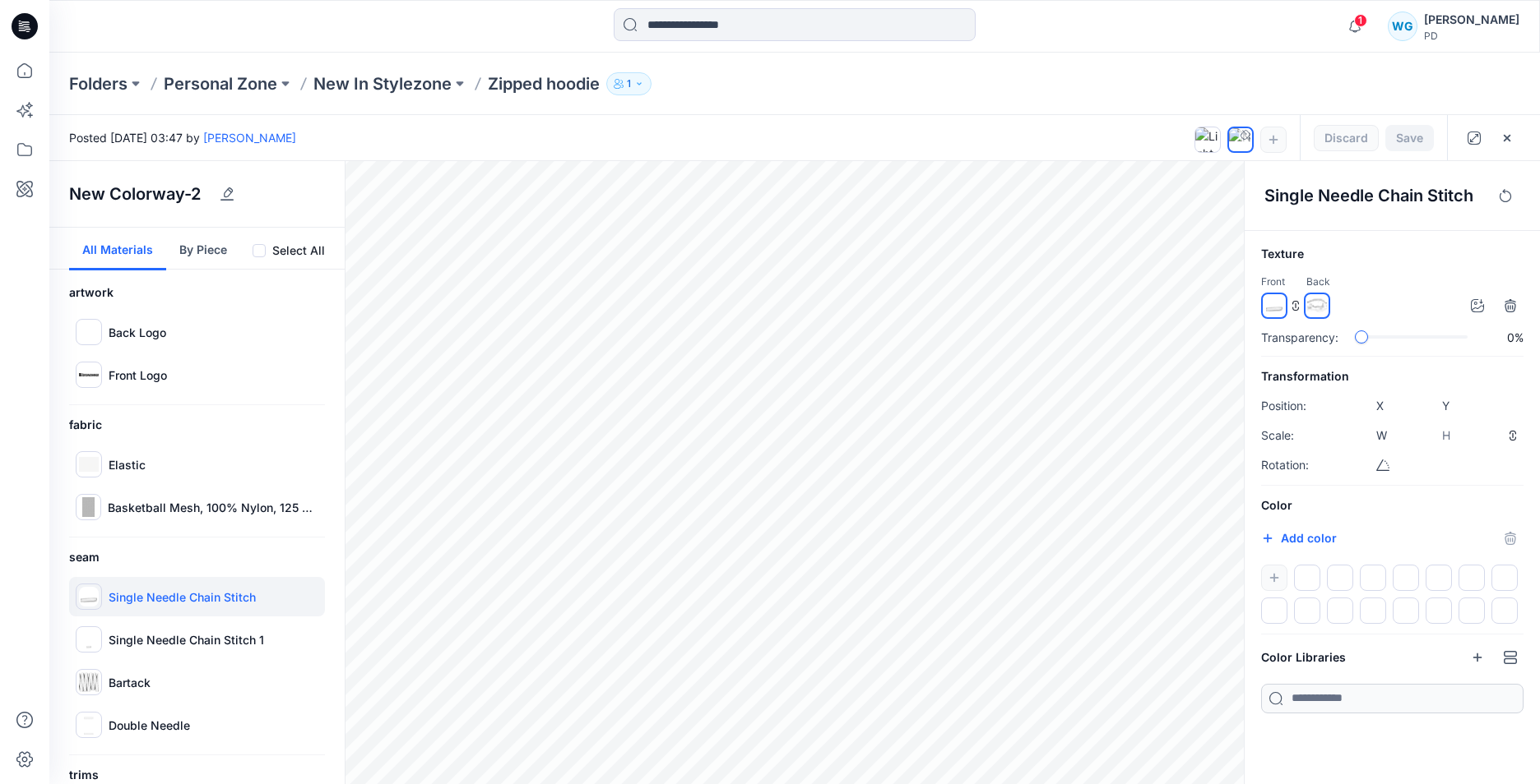
scroll to position [83, 0]
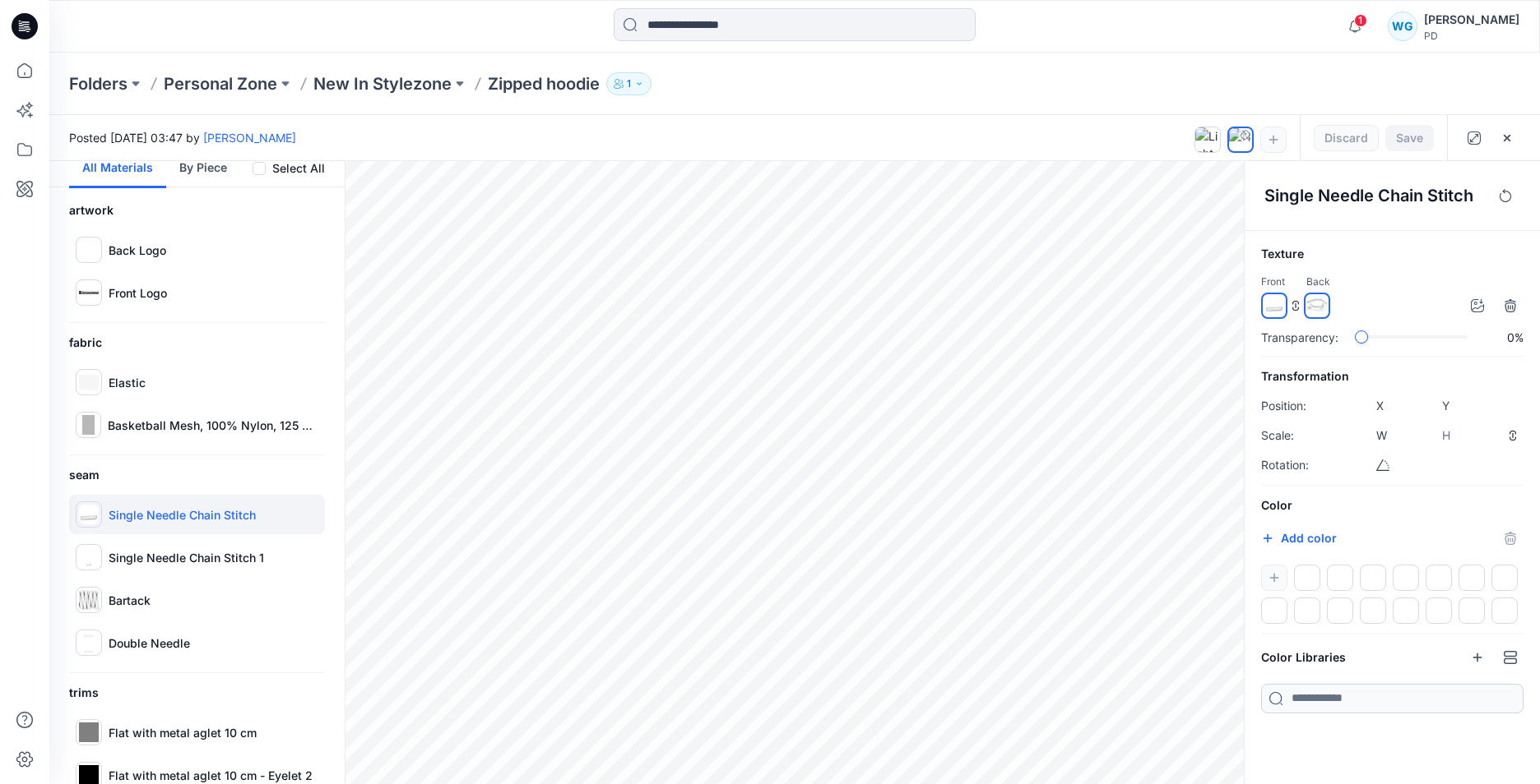
click at [1277, 578] on div at bounding box center [1392, 594] width 262 height 59
click at [1301, 577] on div at bounding box center [1306, 577] width 26 height 26
click at [1288, 537] on input "*******" at bounding box center [1284, 540] width 19 height 17
type input "*******"
click at [1449, 500] on h6 "Color" at bounding box center [1392, 505] width 262 height 19
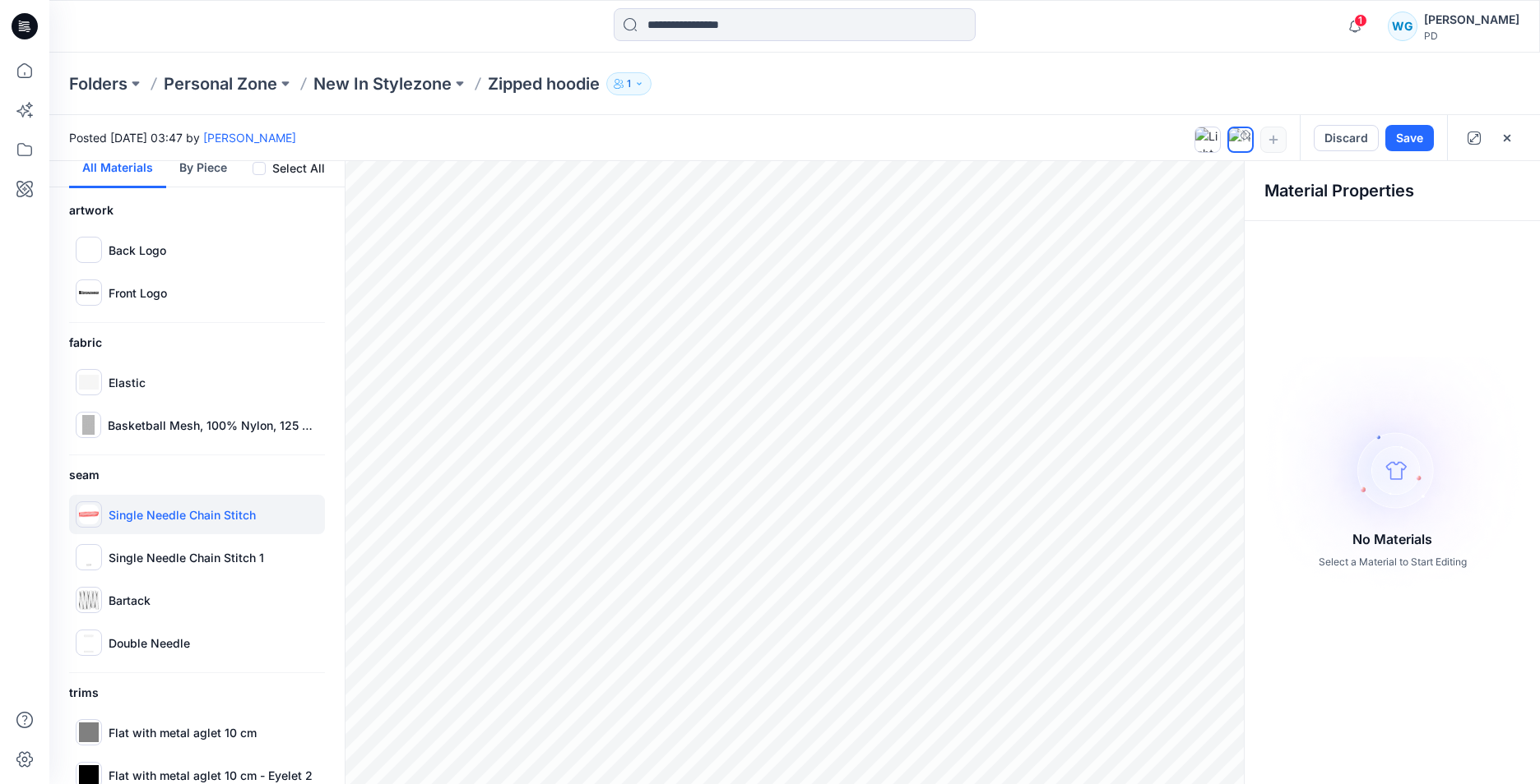
click at [236, 504] on div "Single Needle Chain Stitch" at bounding box center [197, 514] width 256 height 40
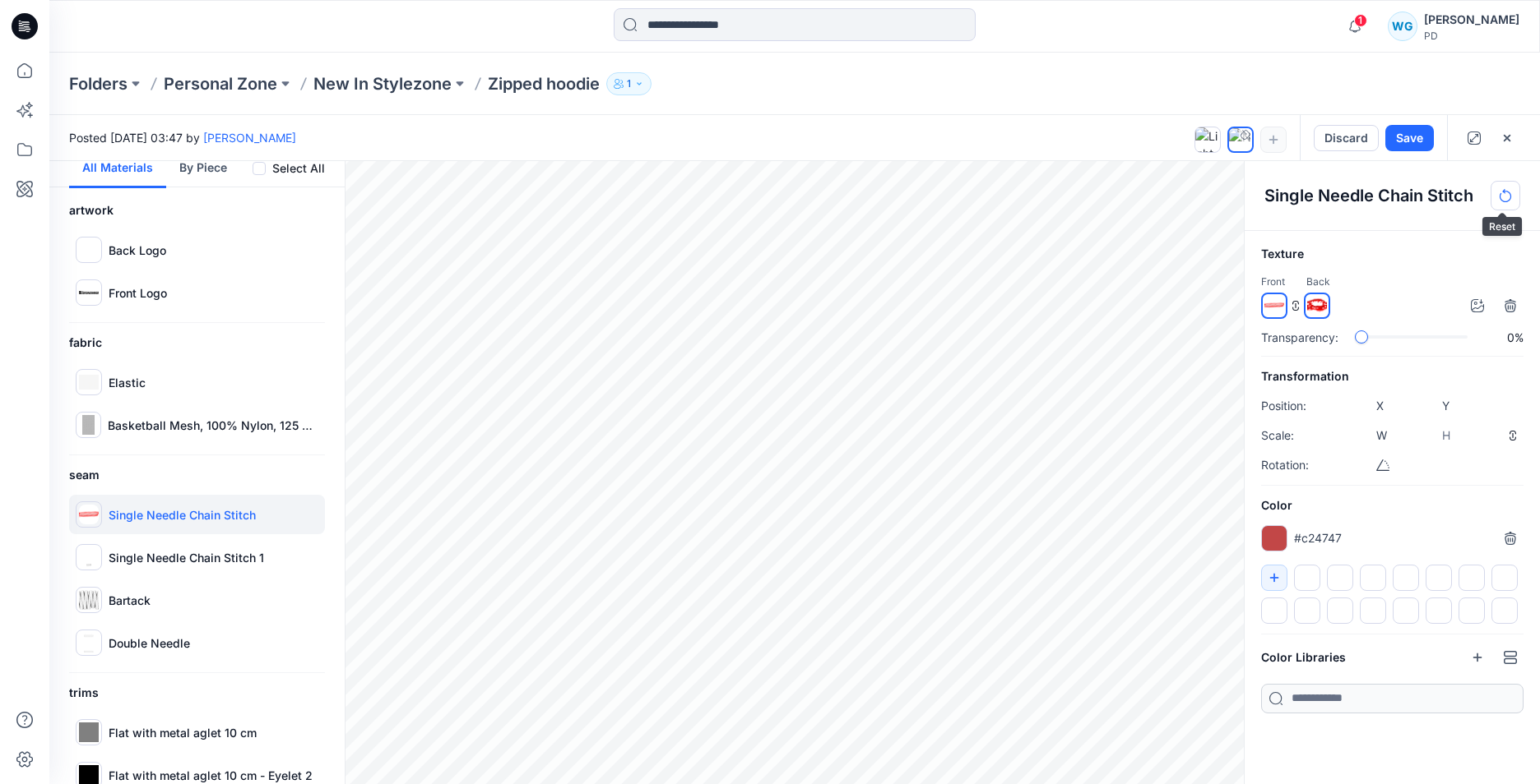
click at [1507, 192] on icon "button" at bounding box center [1505, 196] width 13 height 13
click at [1280, 574] on div at bounding box center [1392, 594] width 262 height 59
click at [1270, 537] on icon "button" at bounding box center [1268, 539] width 13 height 13
type input "*******"
click at [1467, 500] on h6 "Color" at bounding box center [1392, 505] width 262 height 19
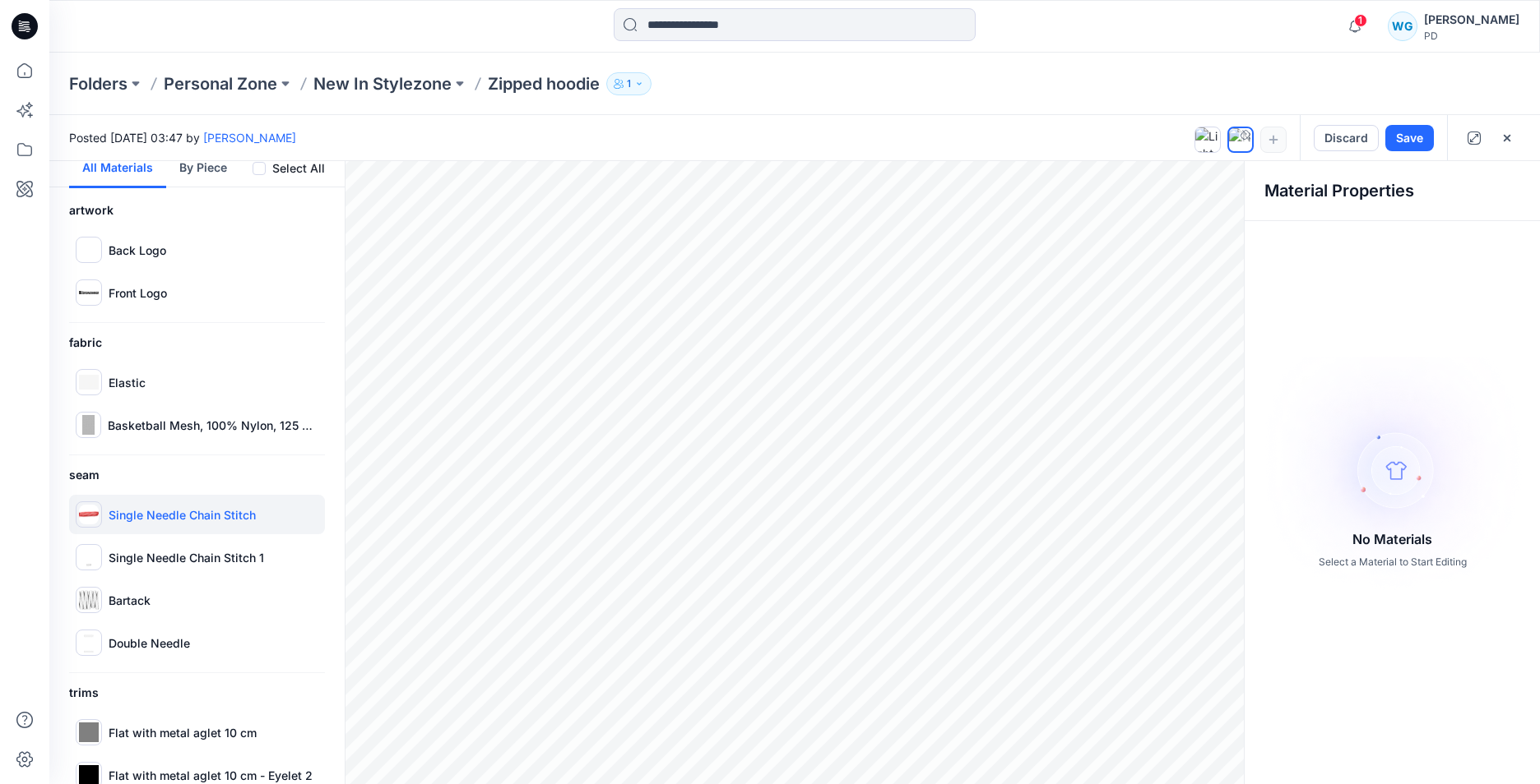
click at [223, 519] on p "Single Needle Chain Stitch" at bounding box center [182, 515] width 148 height 17
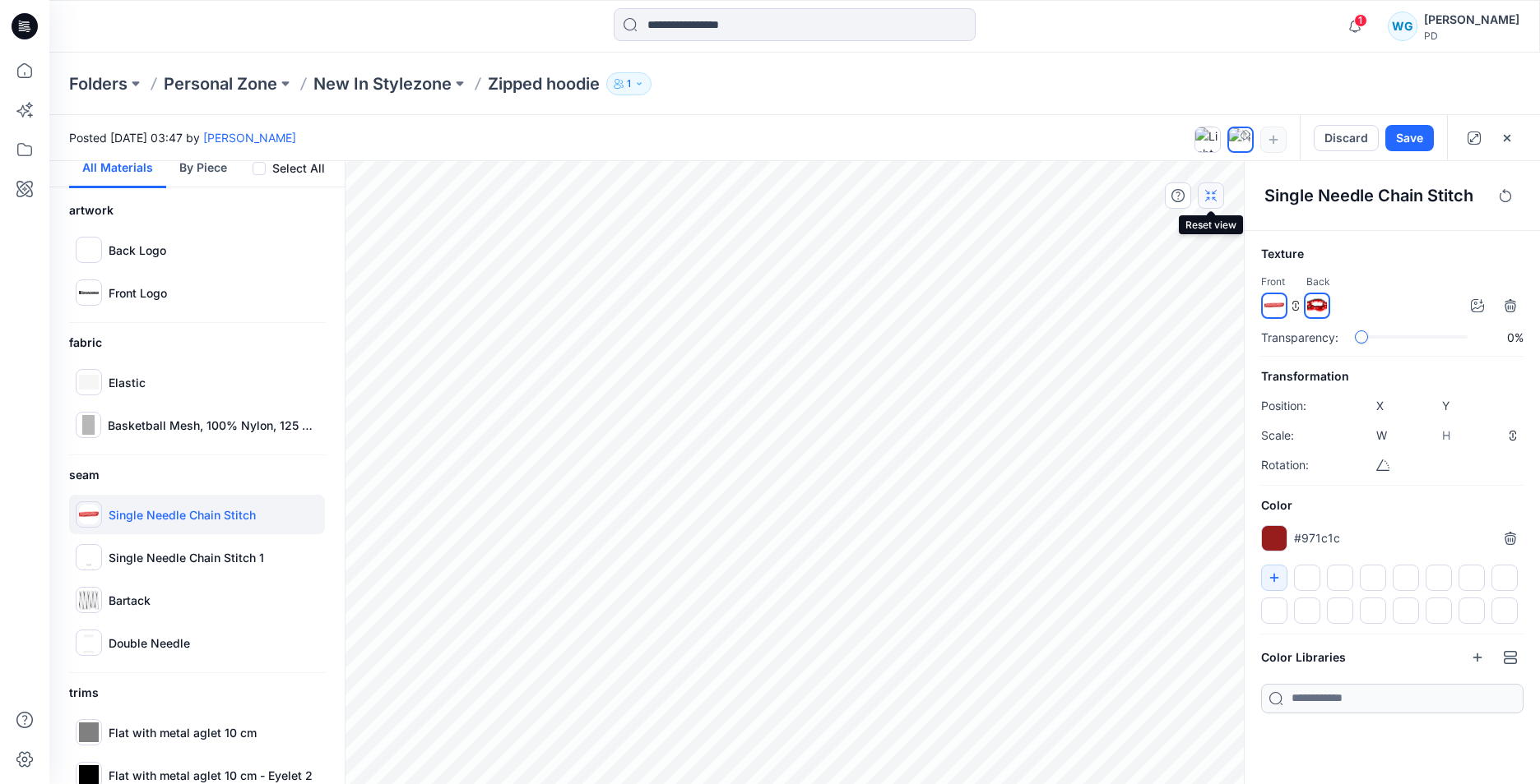
click at [1213, 203] on button "button" at bounding box center [1210, 195] width 26 height 26
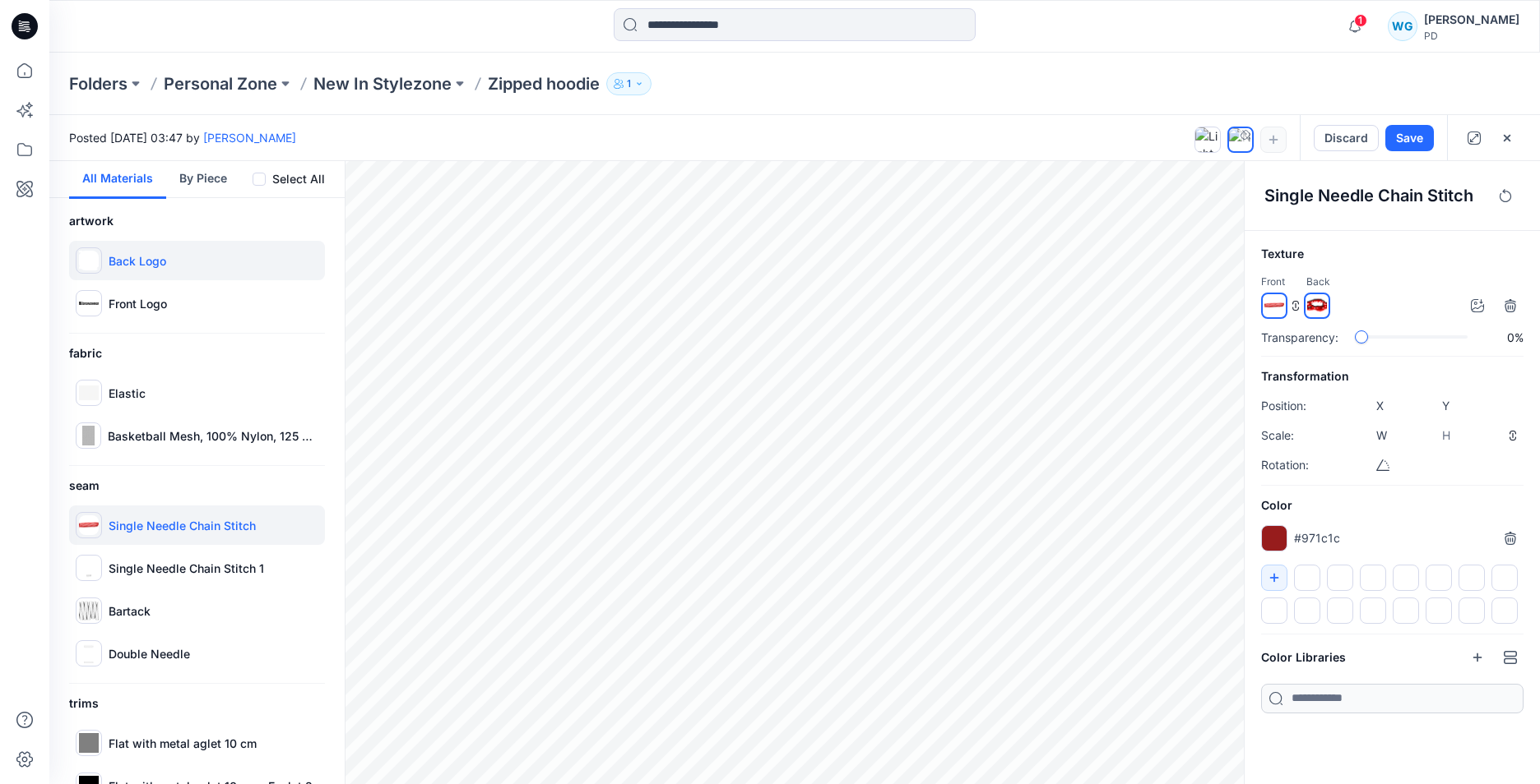
scroll to position [164, 0]
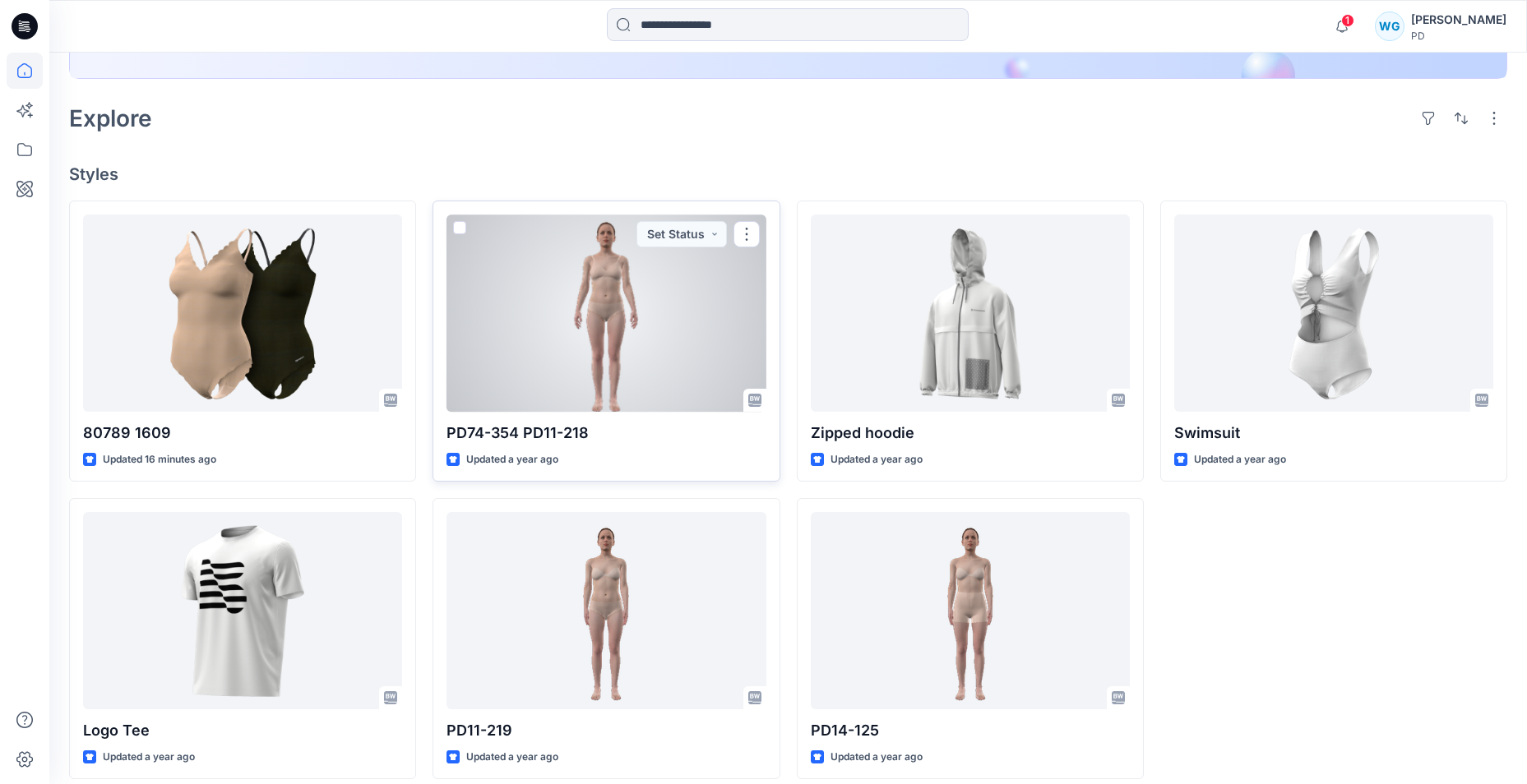
scroll to position [374, 0]
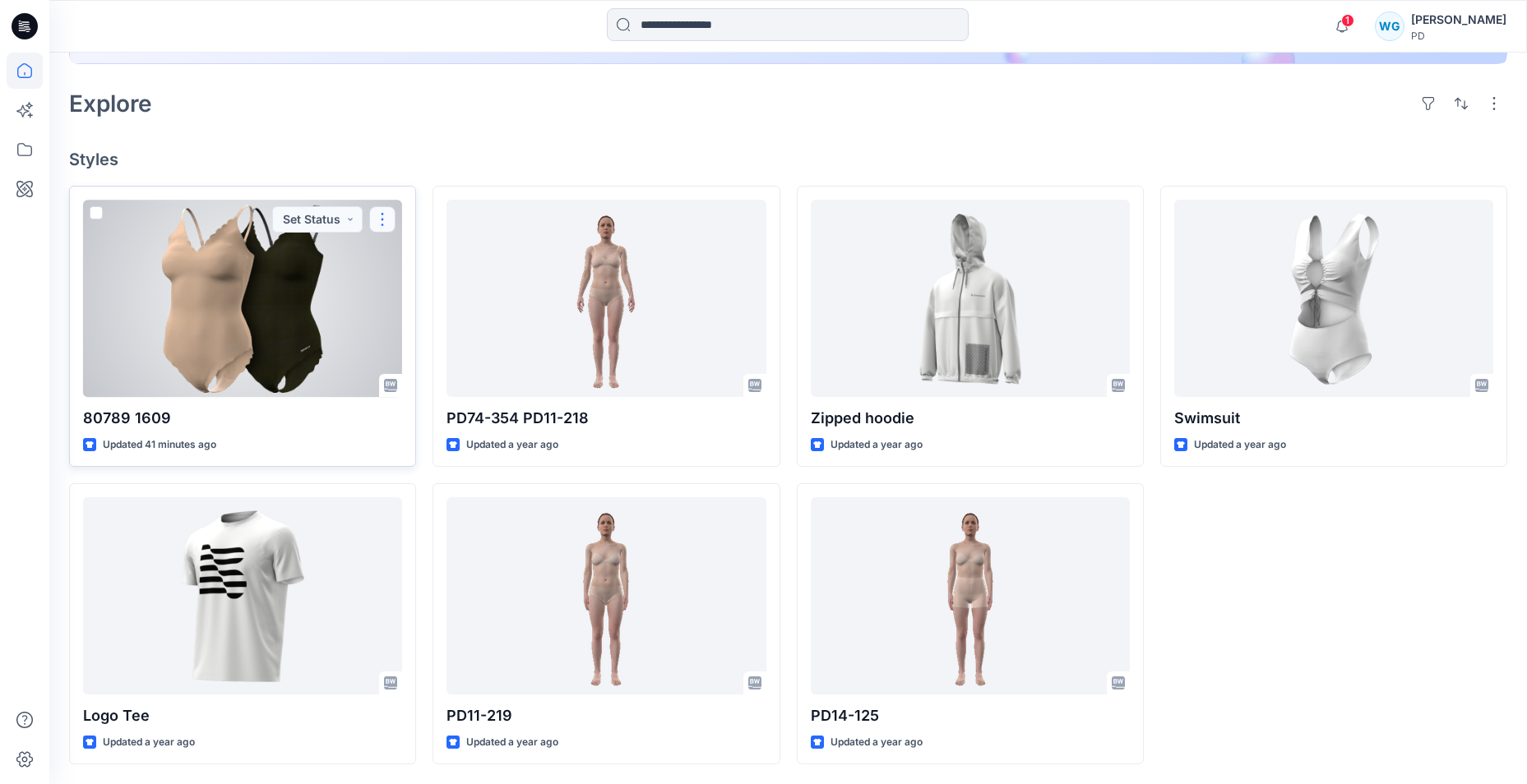
click at [386, 218] on button "button" at bounding box center [382, 219] width 26 height 26
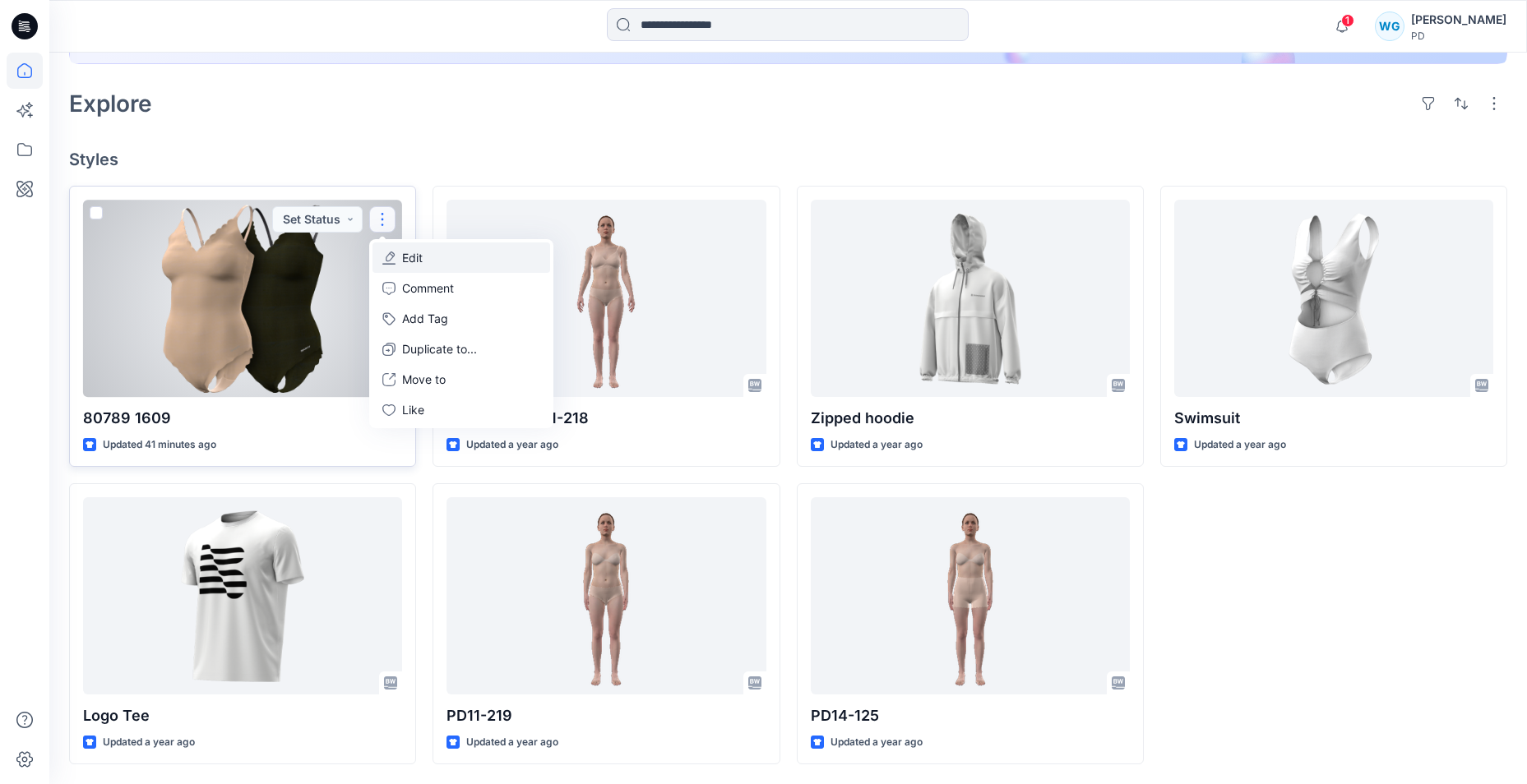
click at [414, 256] on p "Edit" at bounding box center [412, 257] width 20 height 17
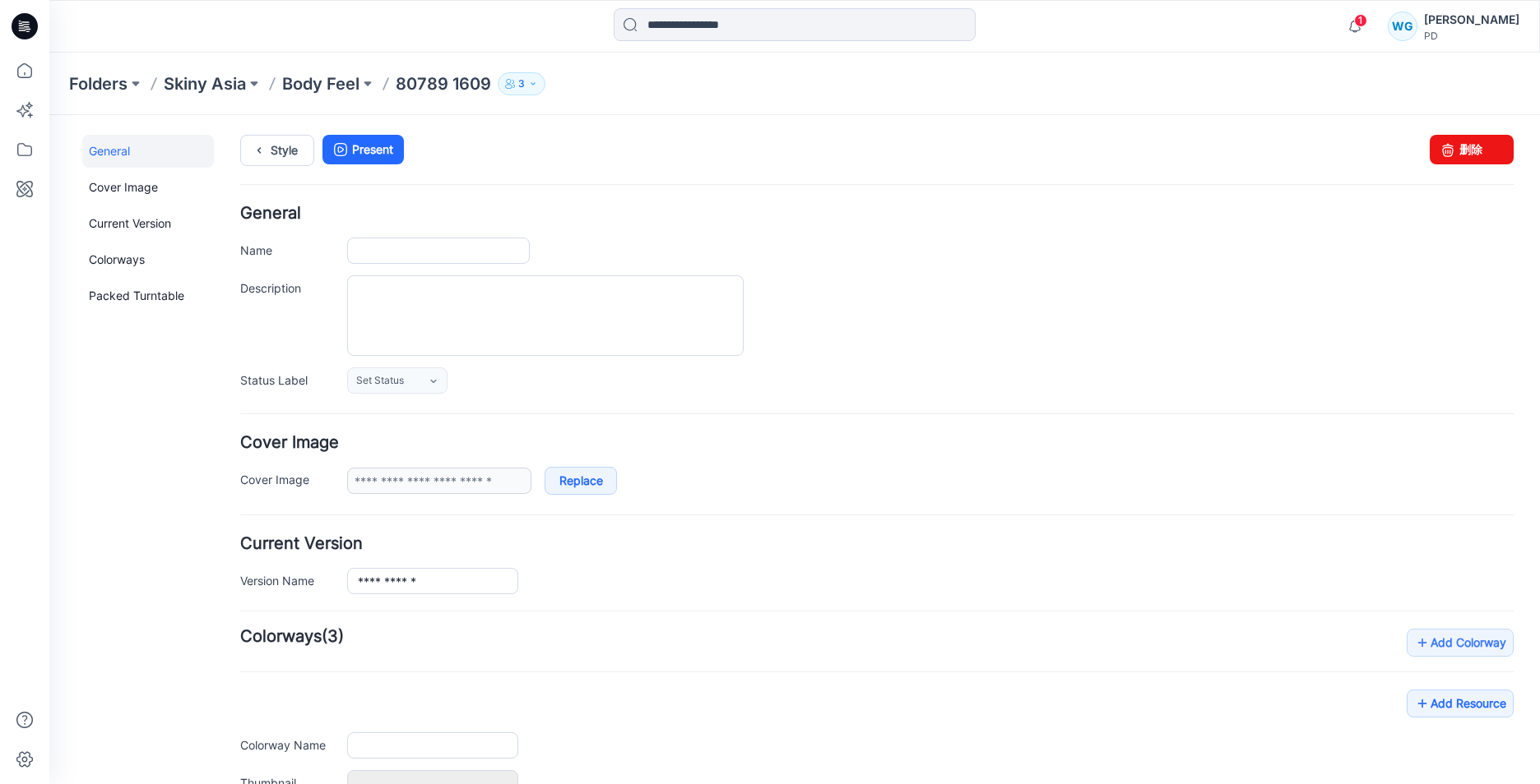
type input "**********"
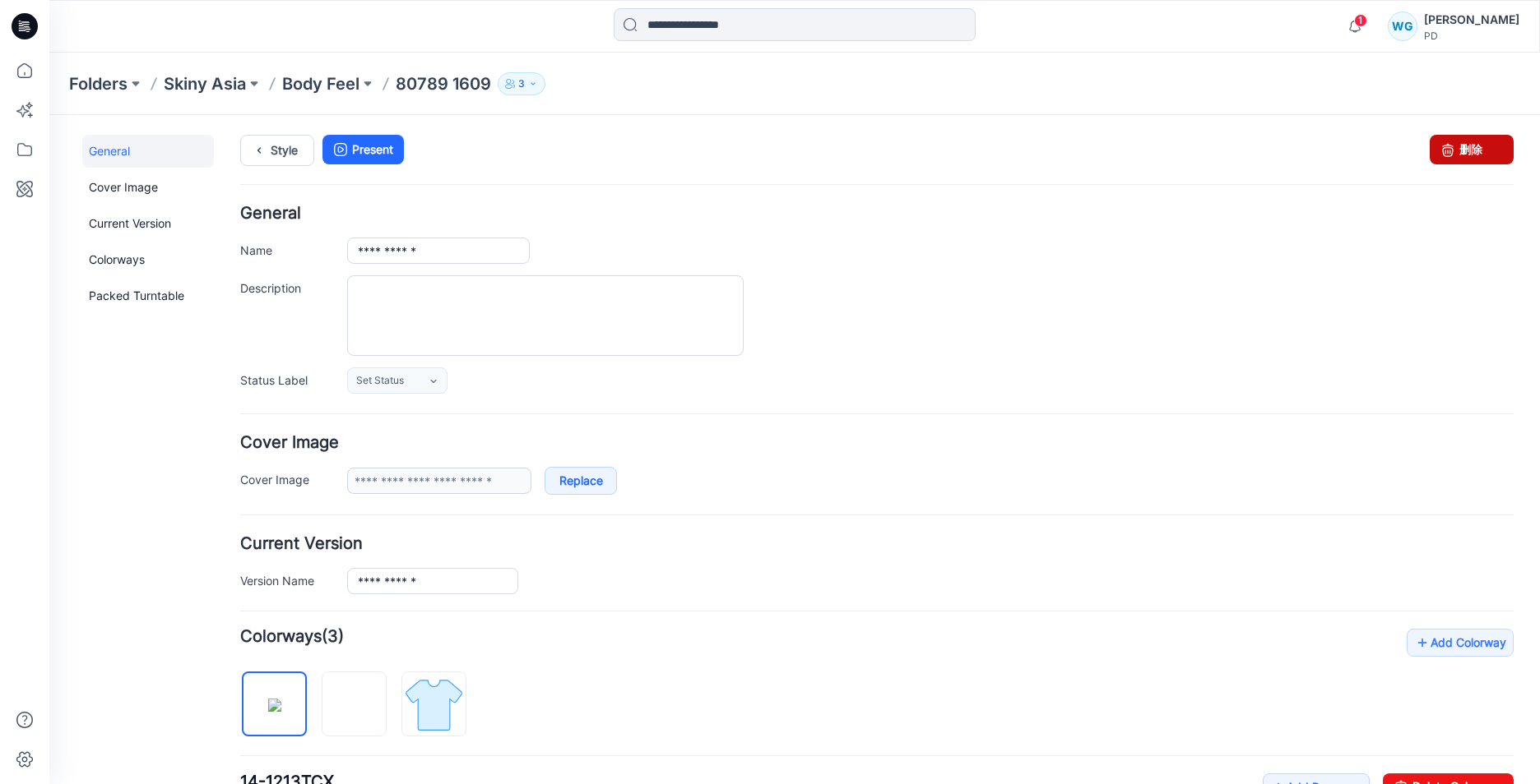
drag, startPoint x: 1478, startPoint y: 163, endPoint x: 902, endPoint y: 191, distance: 576.7
click at [1478, 163] on link "删除" at bounding box center [1471, 149] width 83 height 30
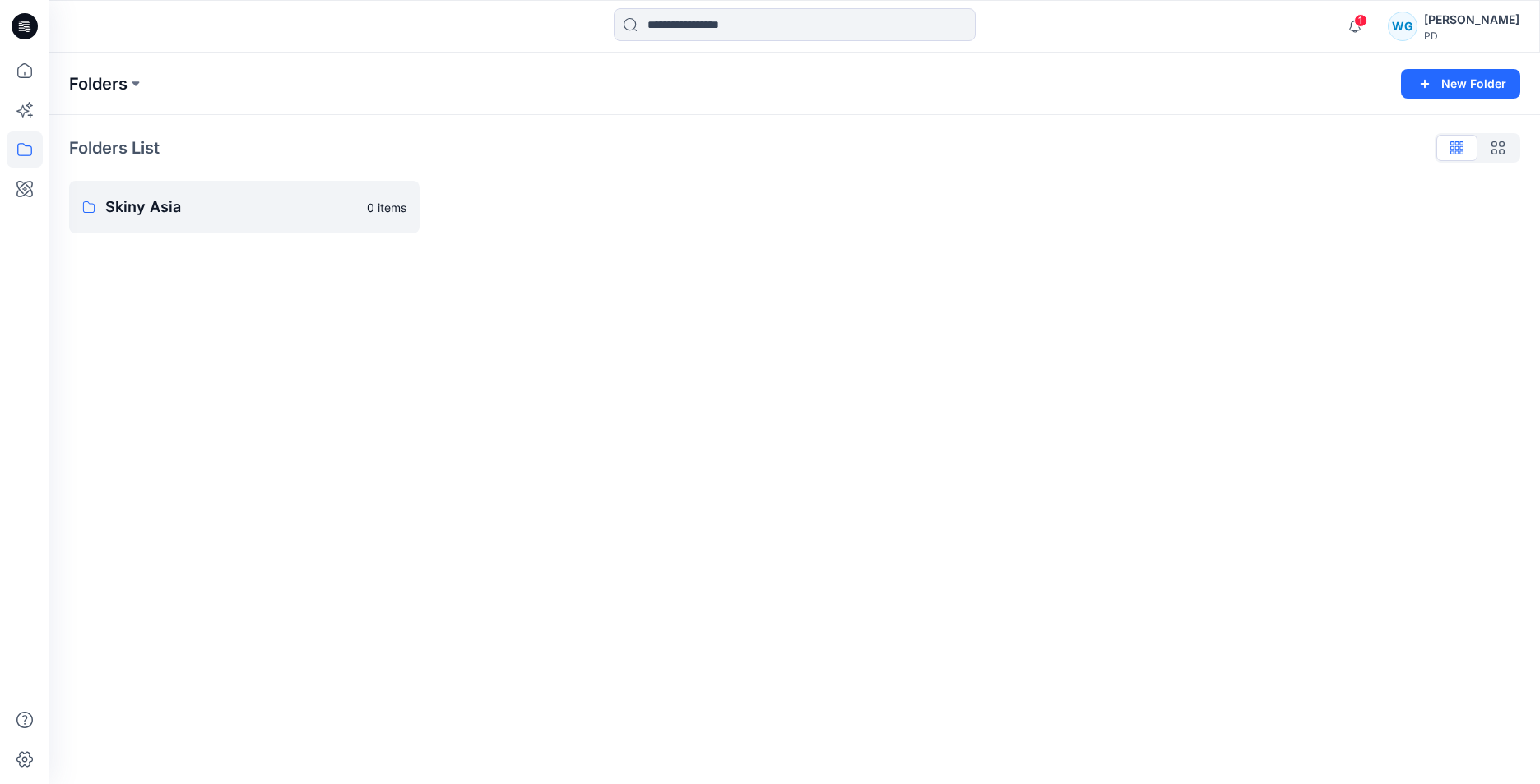
click at [117, 82] on p "Folders" at bounding box center [98, 83] width 58 height 23
click at [21, 24] on icon at bounding box center [20, 23] width 3 height 1
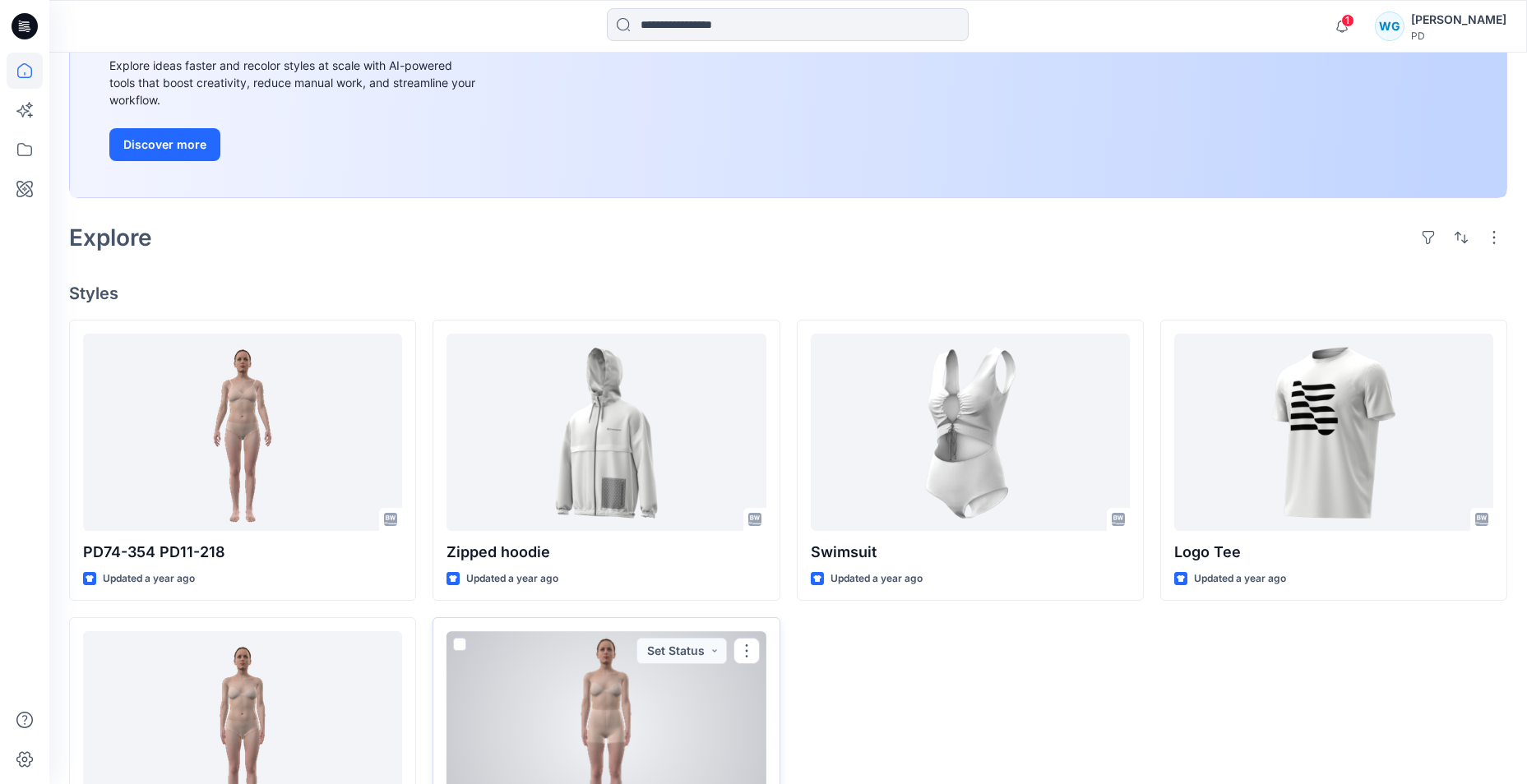
scroll to position [210, 0]
